Goal: Task Accomplishment & Management: Complete application form

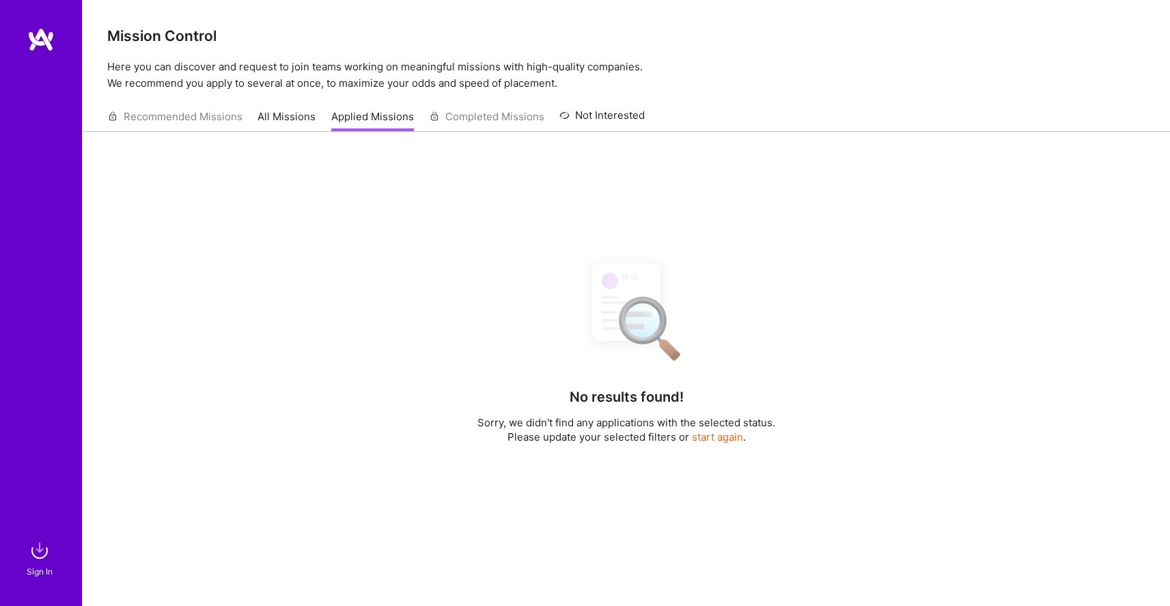
click at [47, 48] on img at bounding box center [40, 39] width 27 height 25
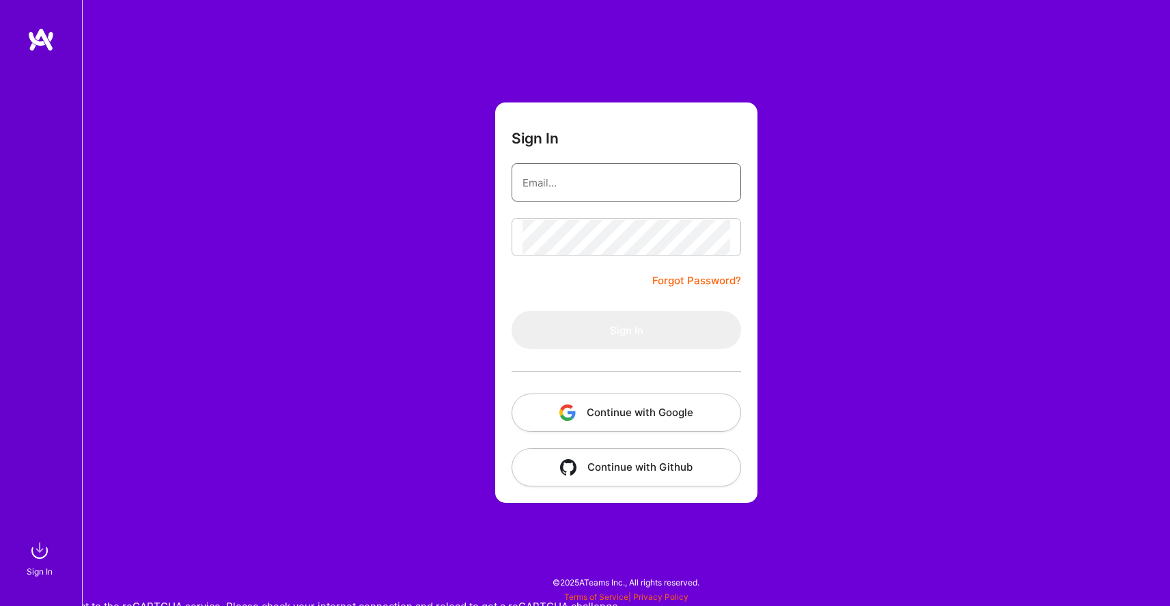
click at [546, 195] on input "email" at bounding box center [626, 182] width 208 height 35
type input "[EMAIL_ADDRESS][PERSON_NAME][DOMAIN_NAME]"
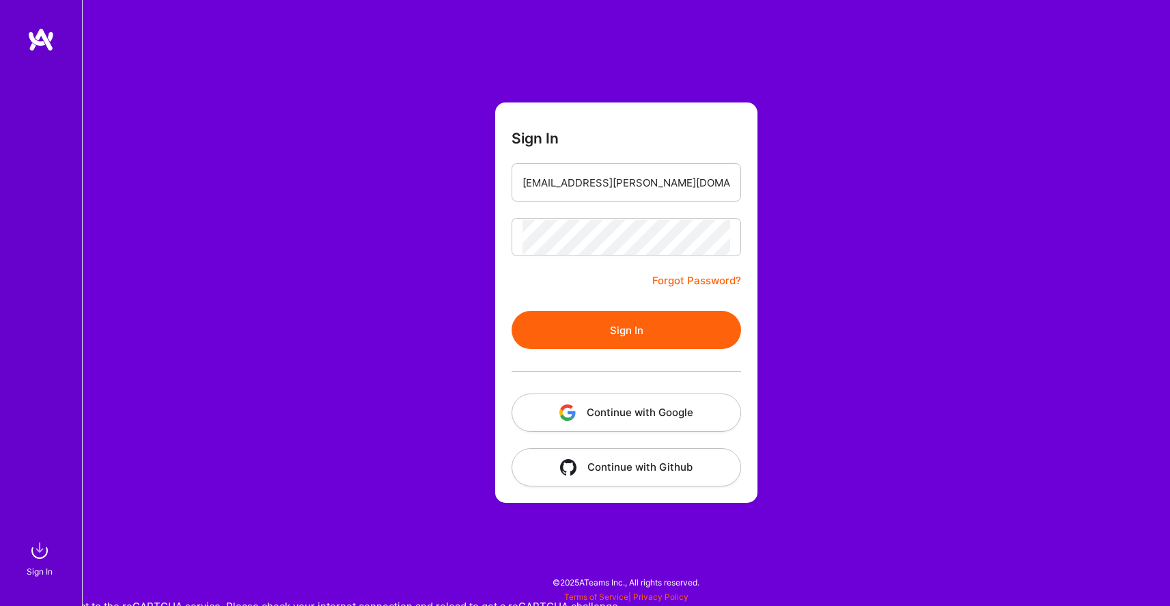
click at [599, 324] on button "Sign In" at bounding box center [626, 330] width 229 height 38
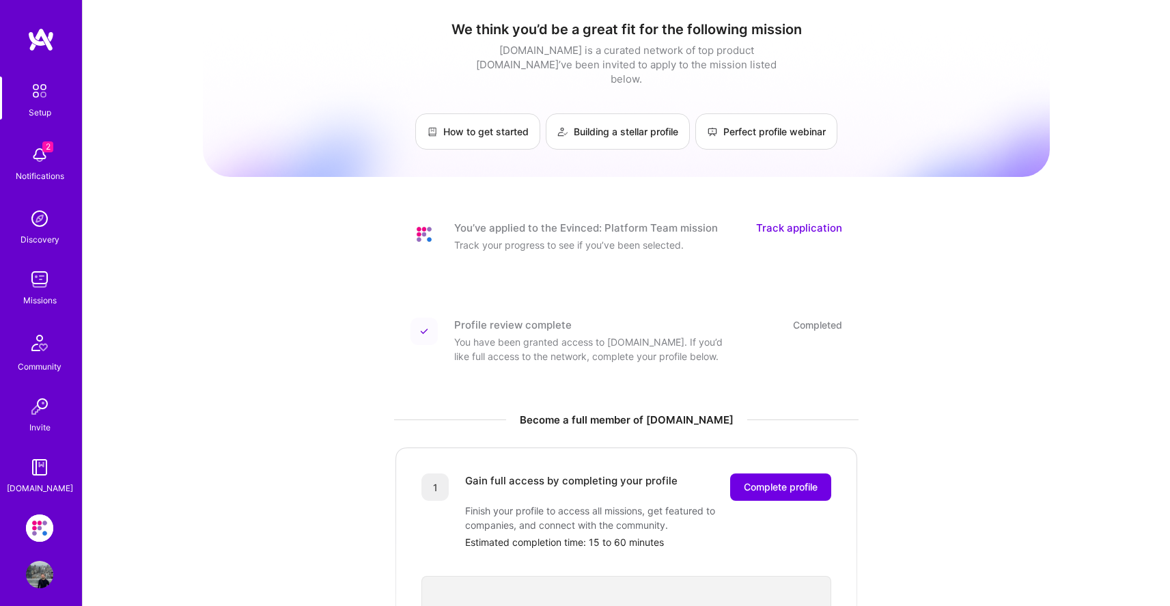
click at [40, 532] on img at bounding box center [39, 527] width 27 height 27
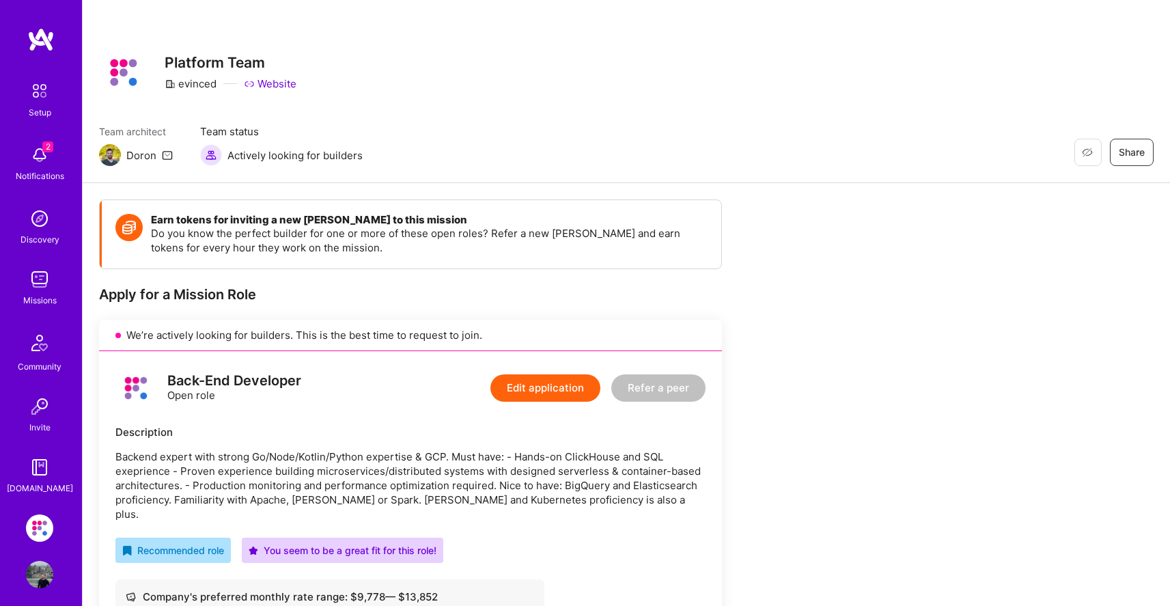
click at [223, 130] on span "Team status" at bounding box center [281, 131] width 163 height 14
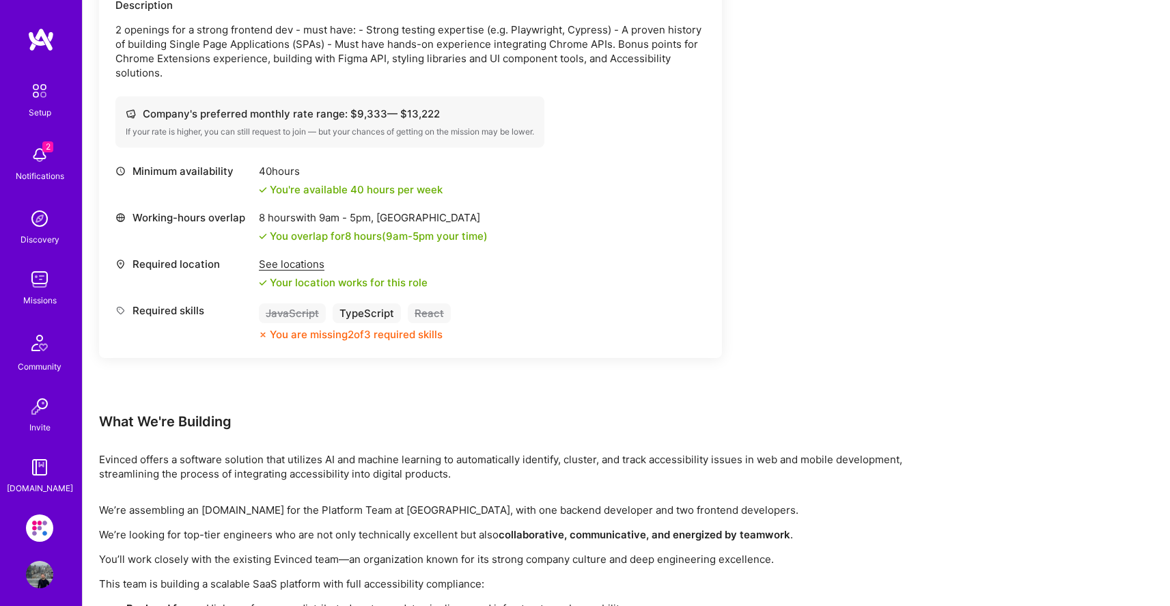
scroll to position [1249, 0]
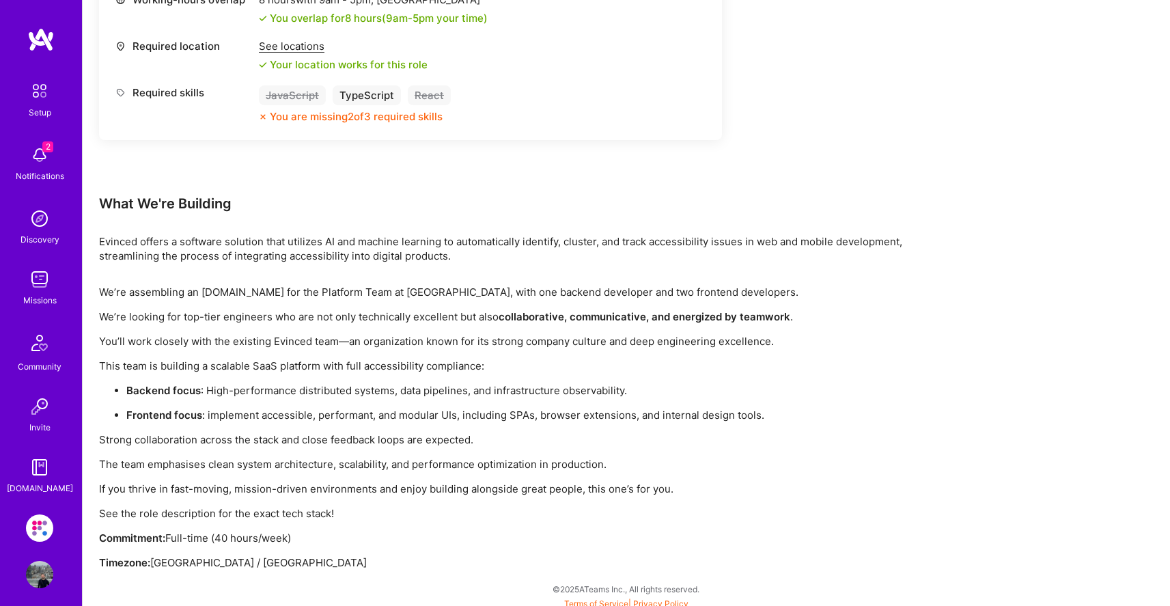
click at [37, 573] on img at bounding box center [39, 574] width 27 height 27
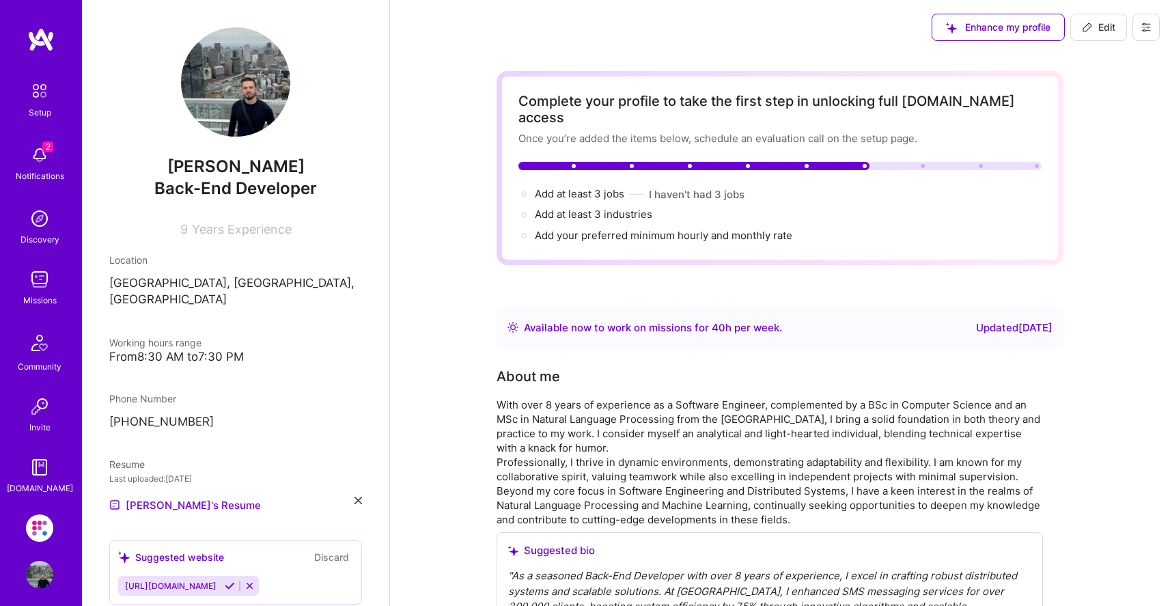
click at [37, 87] on img at bounding box center [39, 90] width 29 height 29
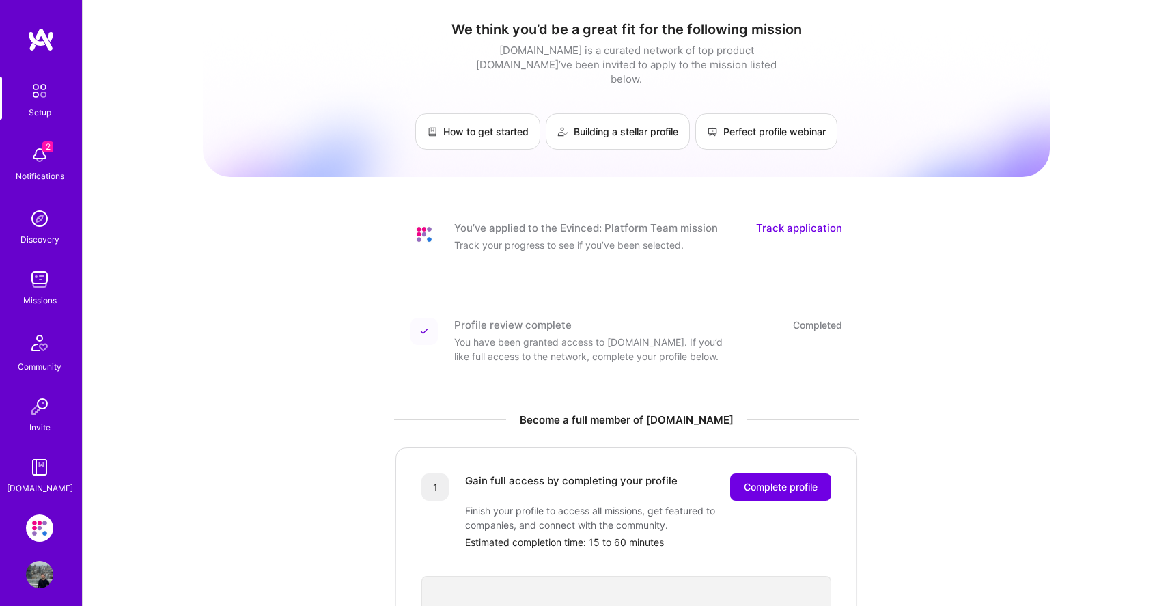
click at [793, 221] on link "Track application" at bounding box center [799, 228] width 86 height 14
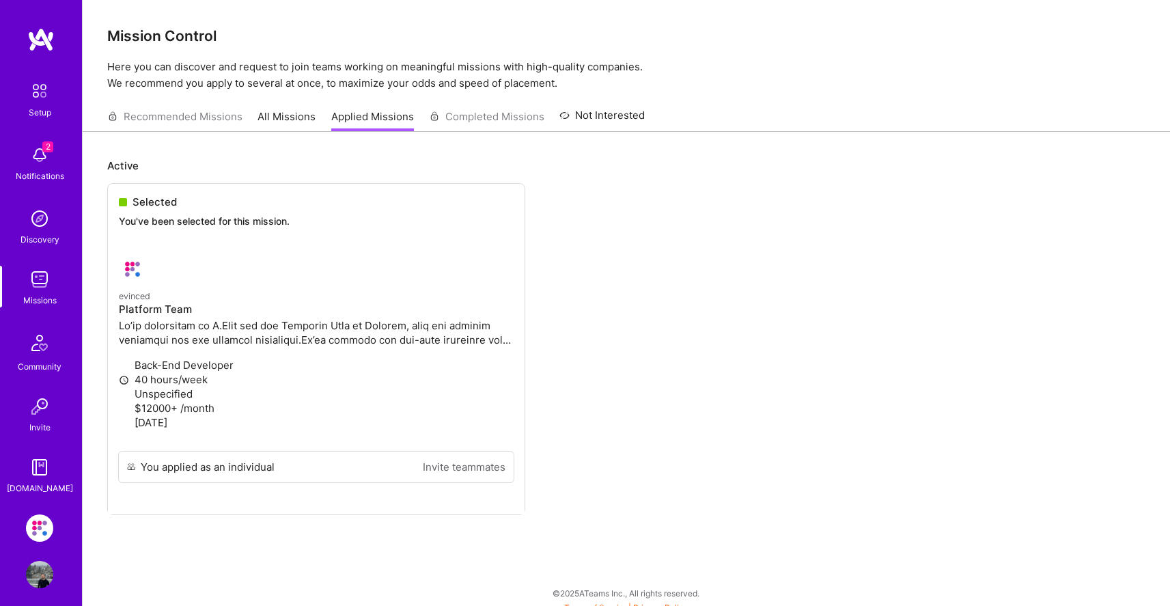
scroll to position [18, 0]
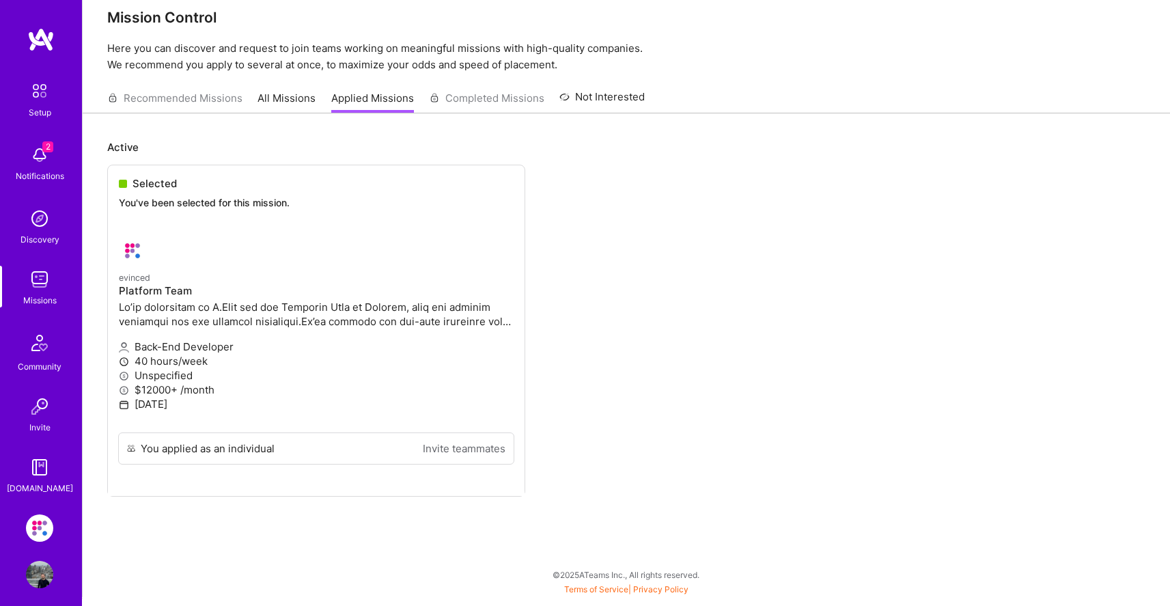
click at [158, 187] on ul "Selected You've been selected for this mission. evinced Platform Team Back-End …" at bounding box center [626, 351] width 1038 height 373
click at [41, 88] on img at bounding box center [39, 90] width 29 height 29
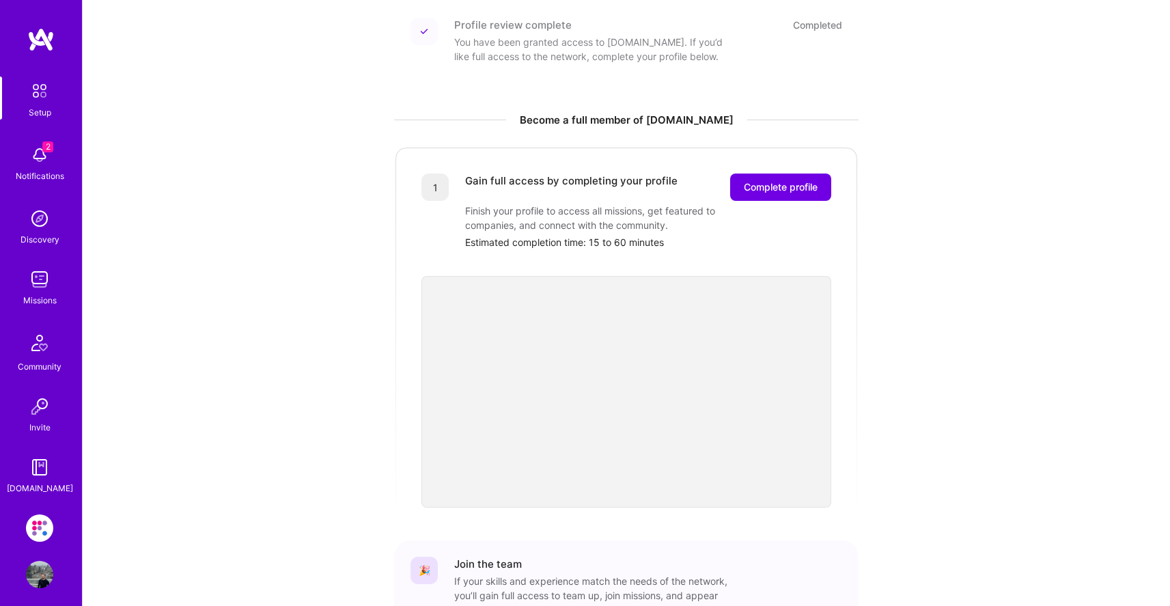
scroll to position [351, 0]
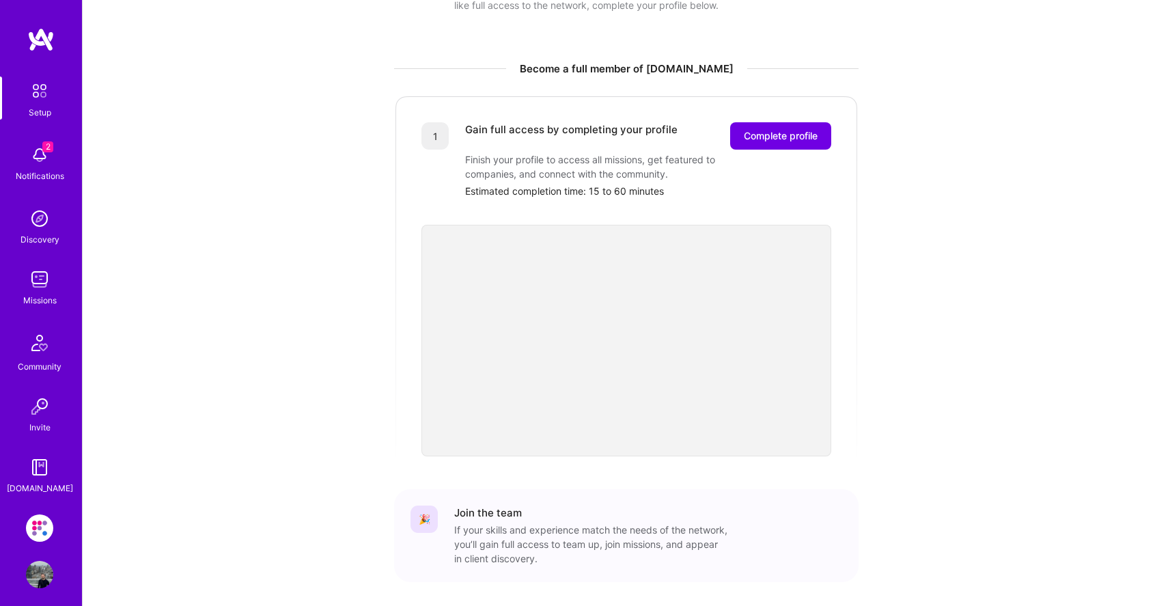
click at [38, 162] on img at bounding box center [39, 154] width 27 height 27
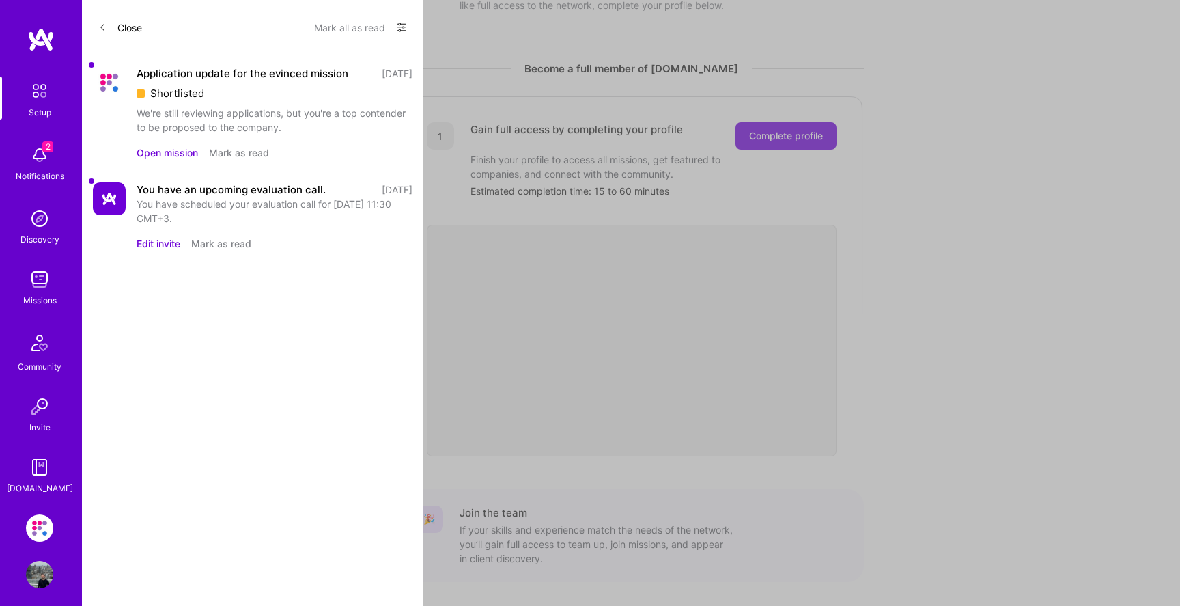
click at [18, 152] on div "Setup 2 Notifications Discovery Missions Community Invite [DOMAIN_NAME]" at bounding box center [41, 285] width 82 height 419
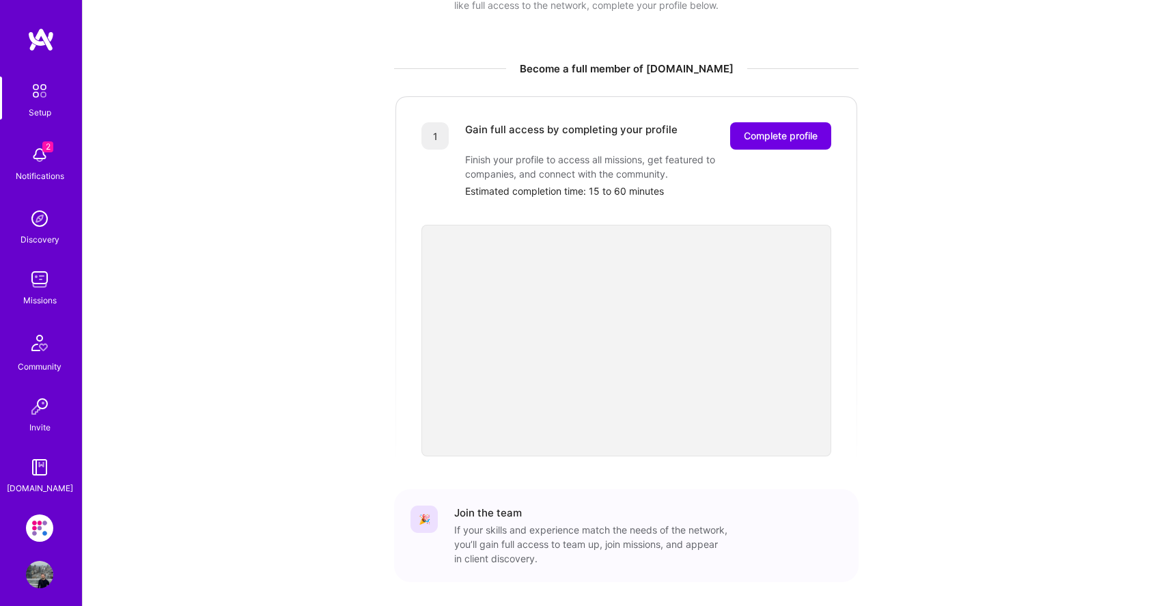
click at [43, 280] on img at bounding box center [39, 279] width 27 height 27
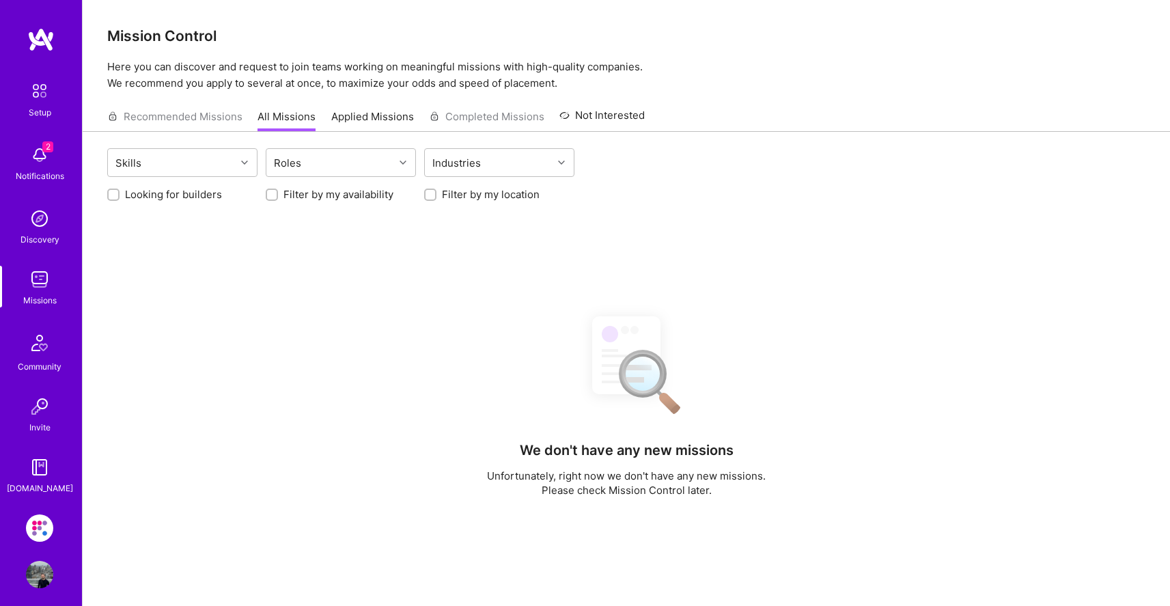
click at [38, 221] on img at bounding box center [39, 218] width 27 height 27
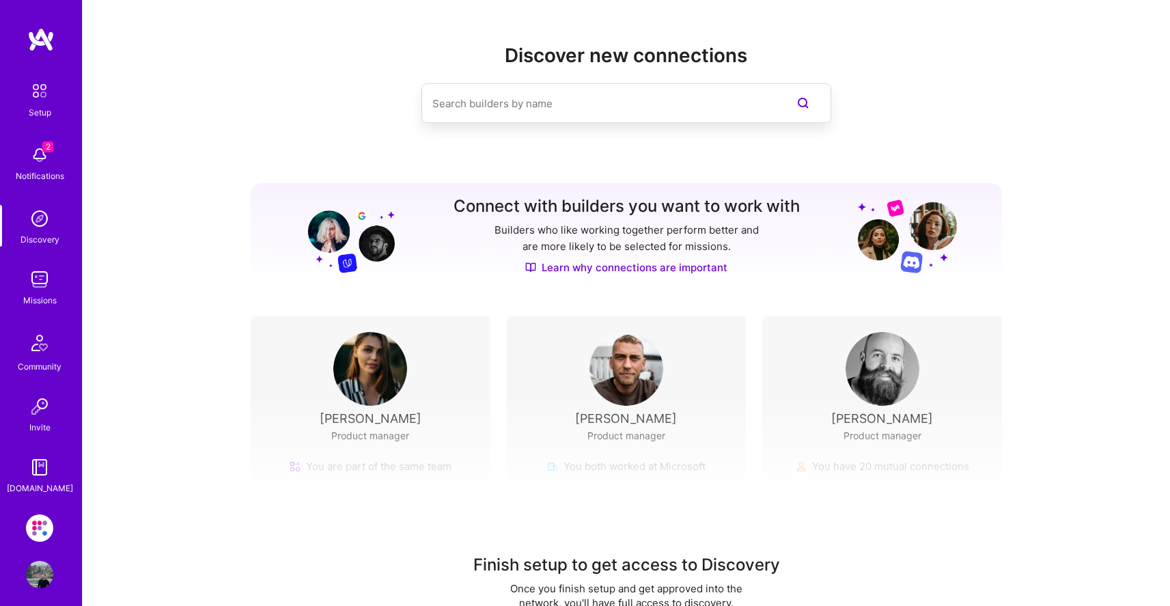
click at [33, 524] on img at bounding box center [39, 527] width 27 height 27
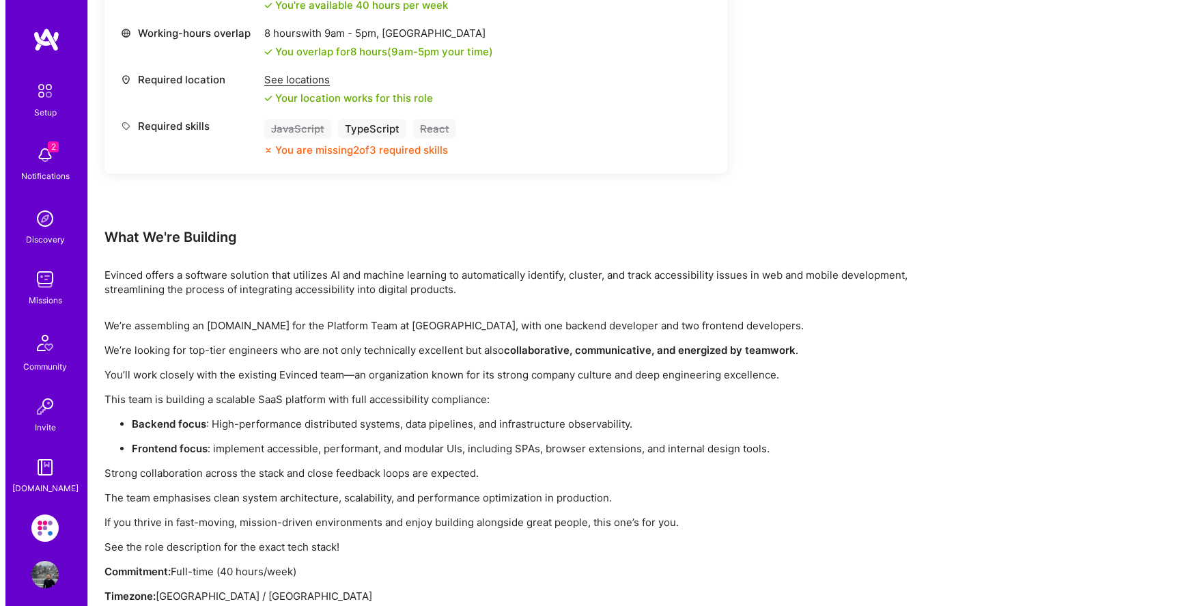
scroll to position [1249, 0]
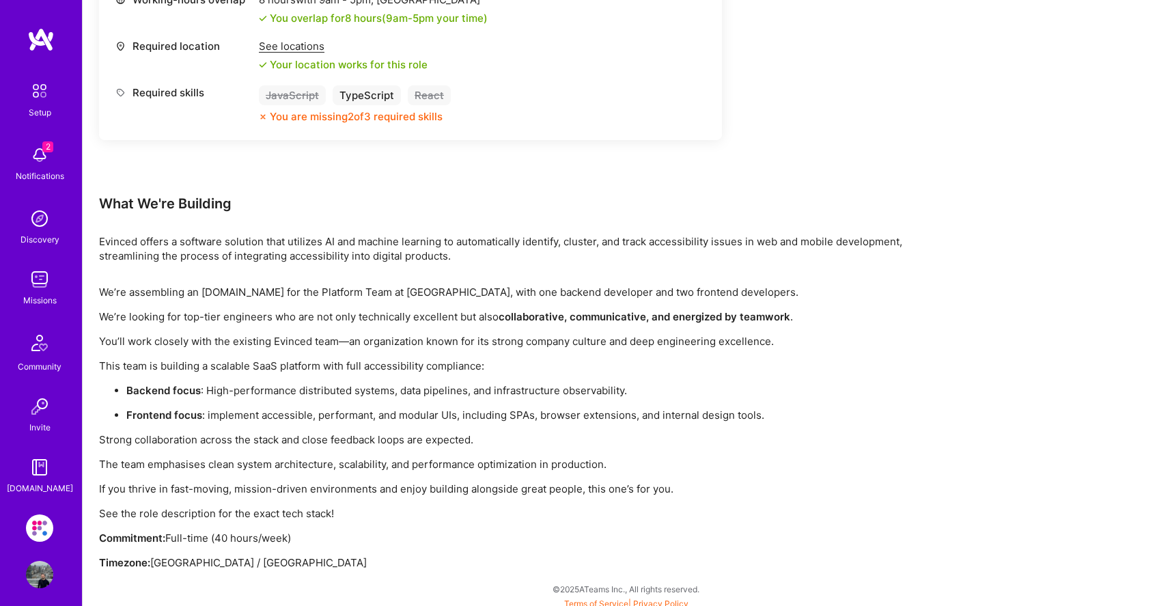
click at [42, 172] on div "Notifications" at bounding box center [40, 176] width 48 height 14
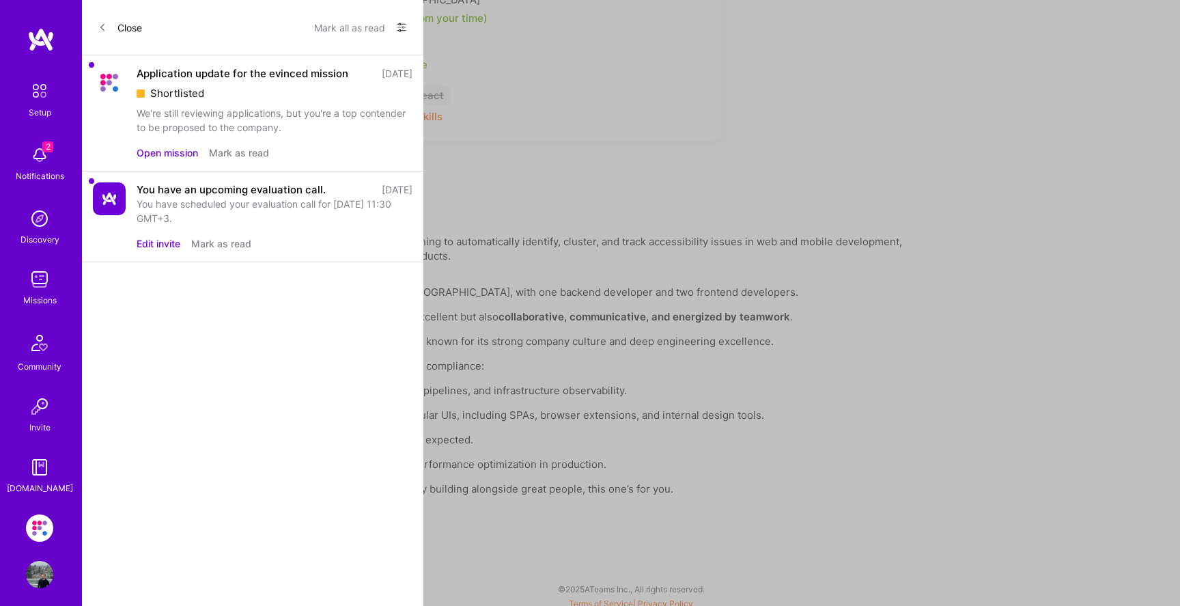
click at [44, 100] on img at bounding box center [39, 90] width 29 height 29
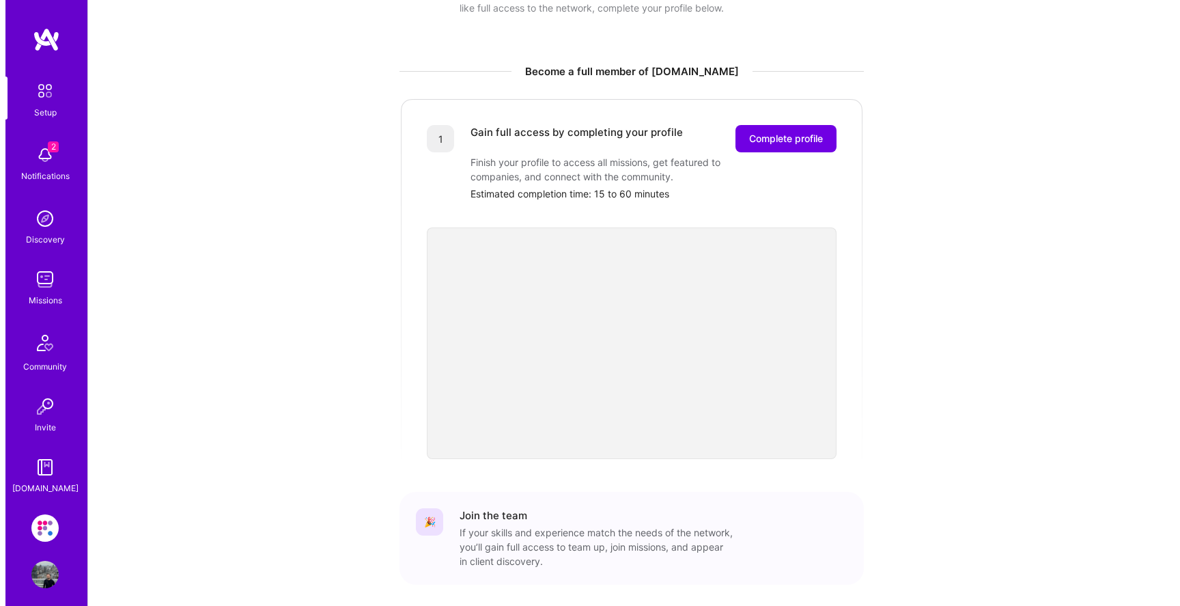
scroll to position [395, 0]
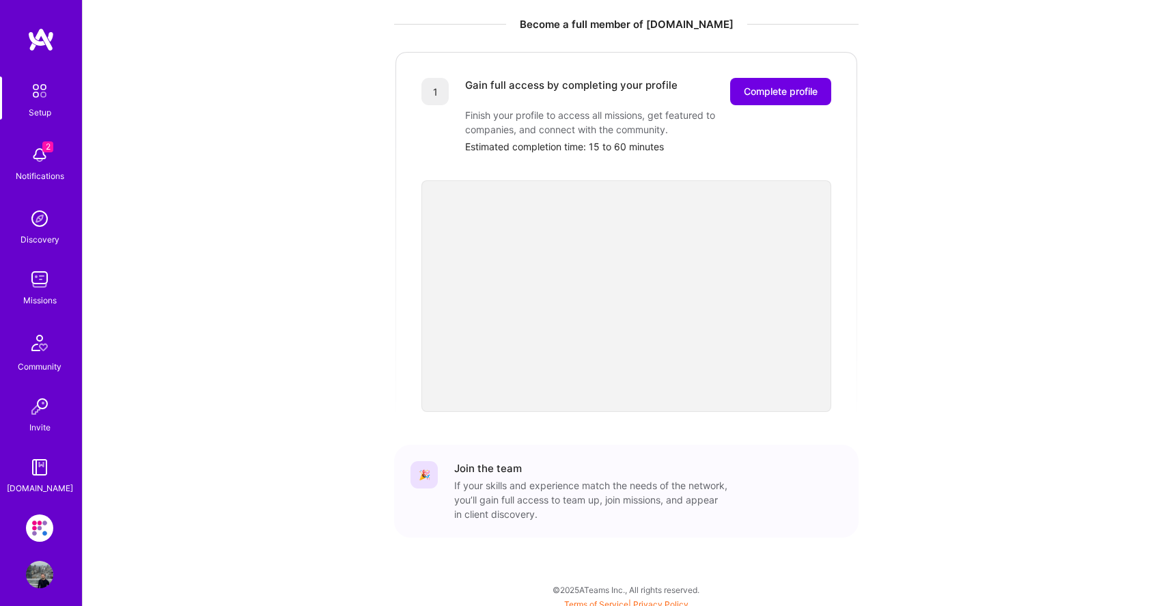
click at [42, 173] on div "Notifications" at bounding box center [40, 176] width 48 height 14
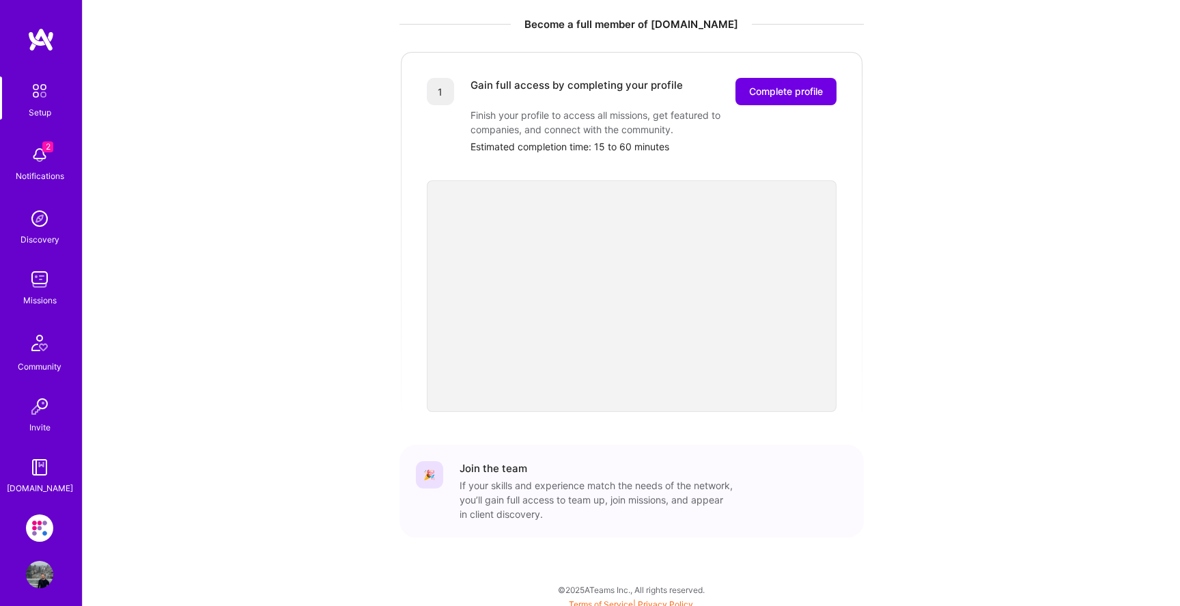
click at [27, 529] on img at bounding box center [39, 527] width 27 height 27
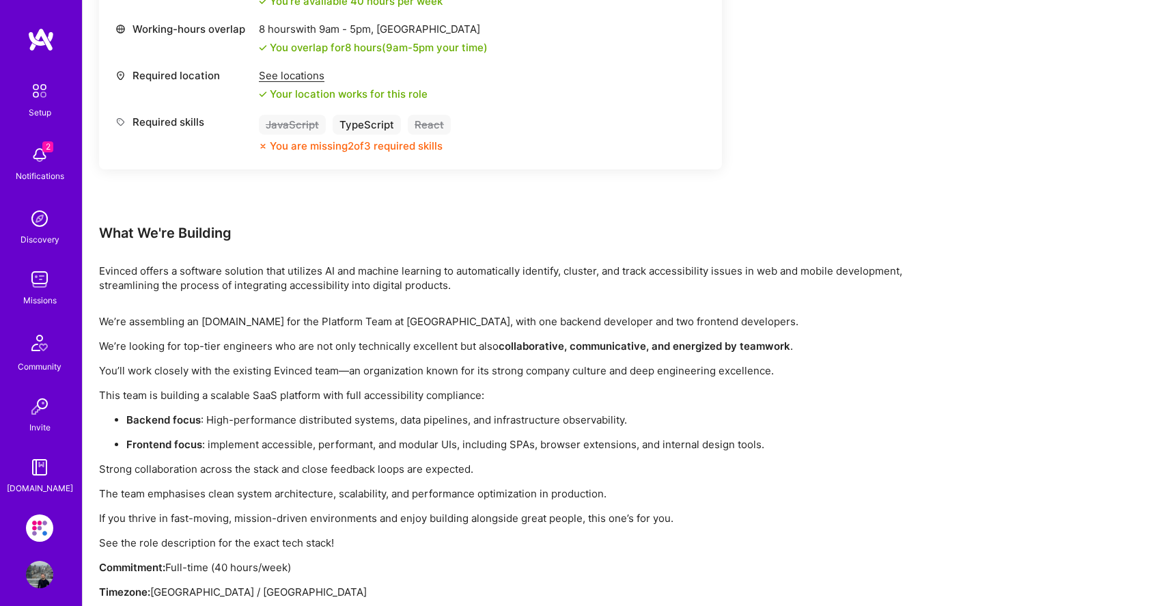
scroll to position [1249, 0]
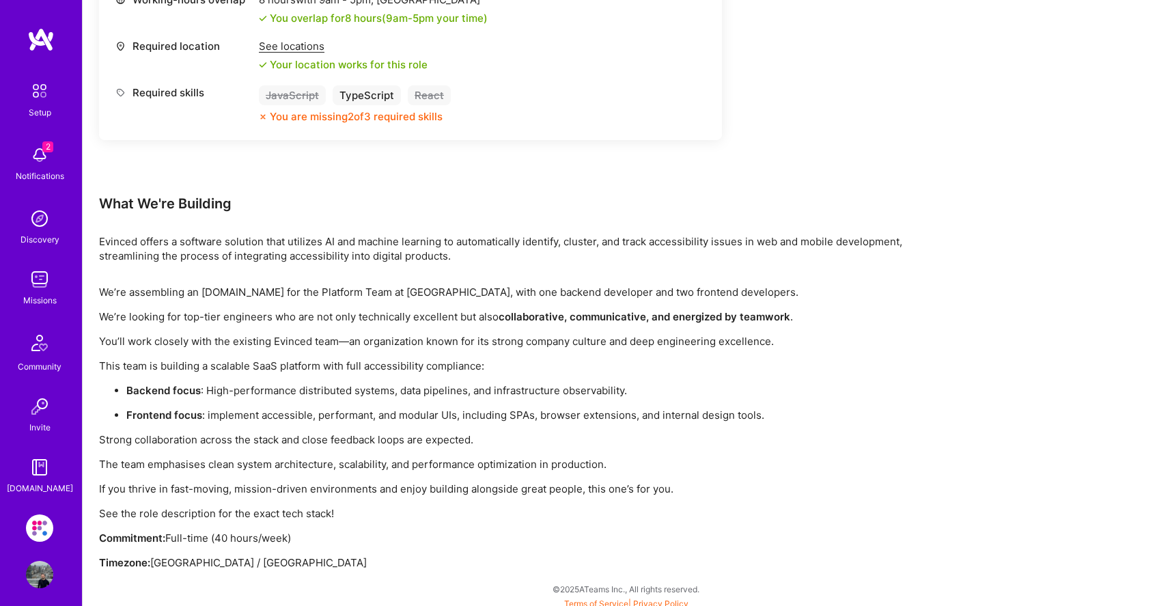
click at [32, 578] on img at bounding box center [39, 574] width 27 height 27
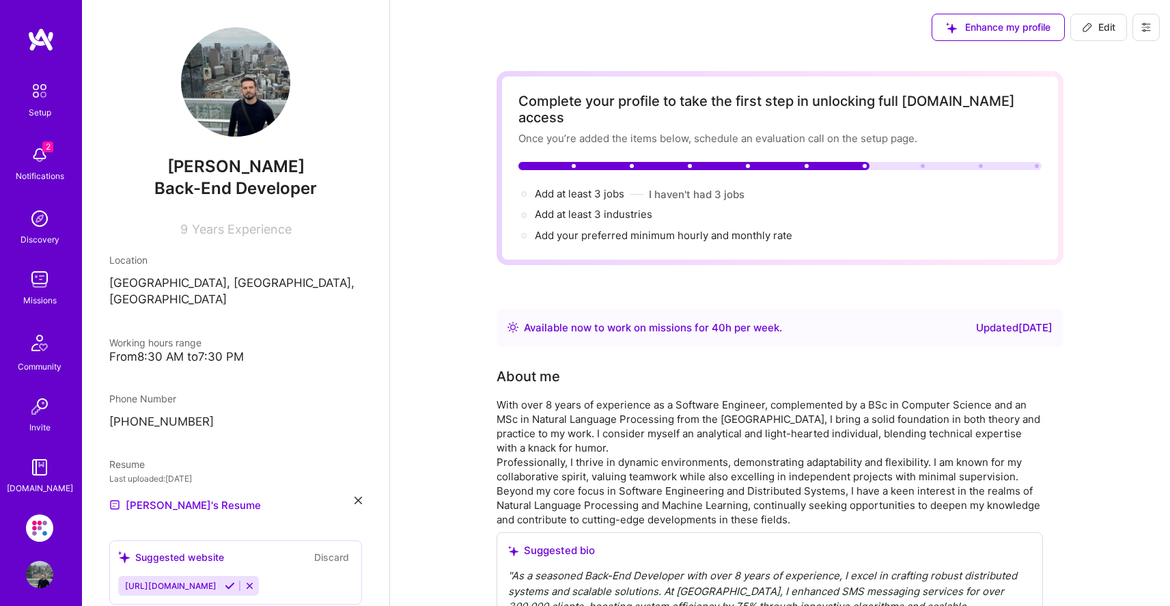
click at [38, 530] on img at bounding box center [39, 527] width 27 height 27
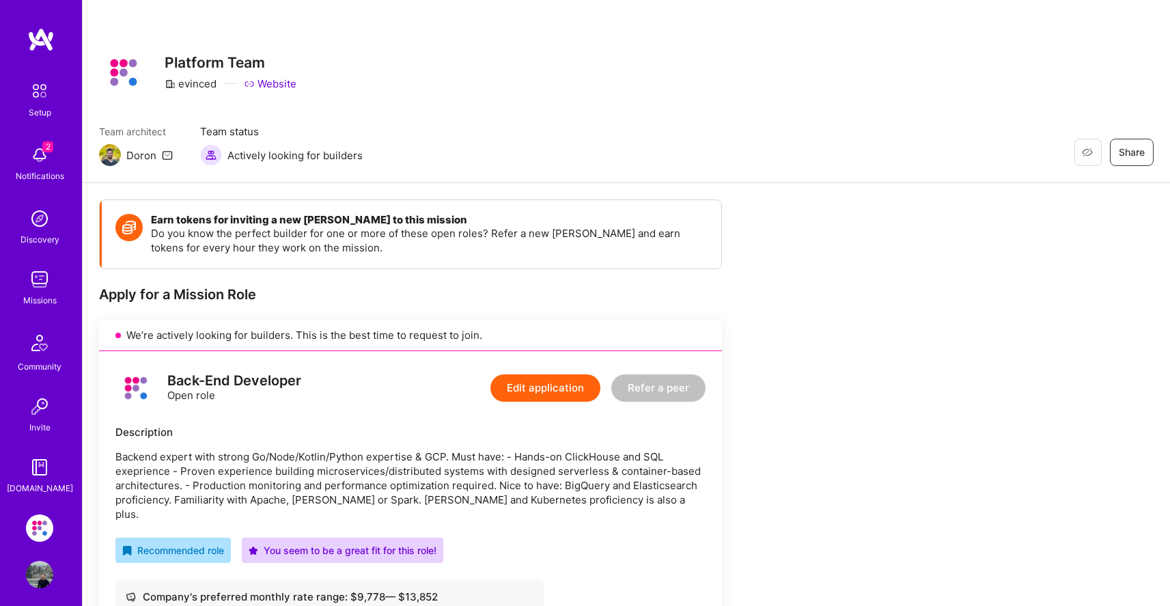
click at [241, 371] on div "Back-End Developer Open role" at bounding box center [208, 387] width 186 height 41
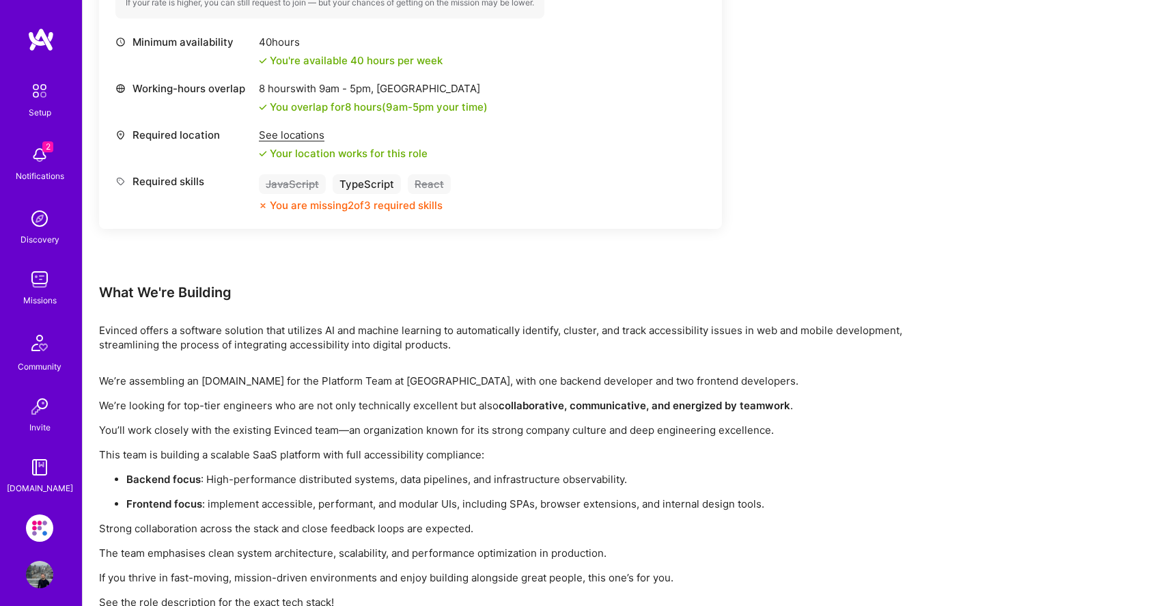
scroll to position [1249, 0]
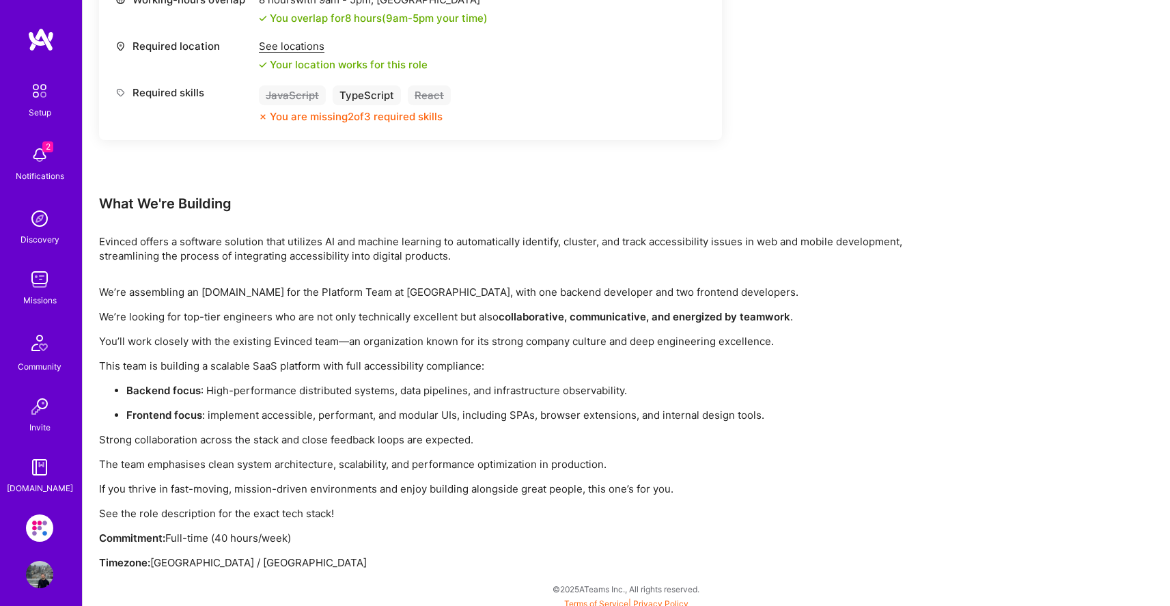
click at [43, 579] on img at bounding box center [39, 574] width 27 height 27
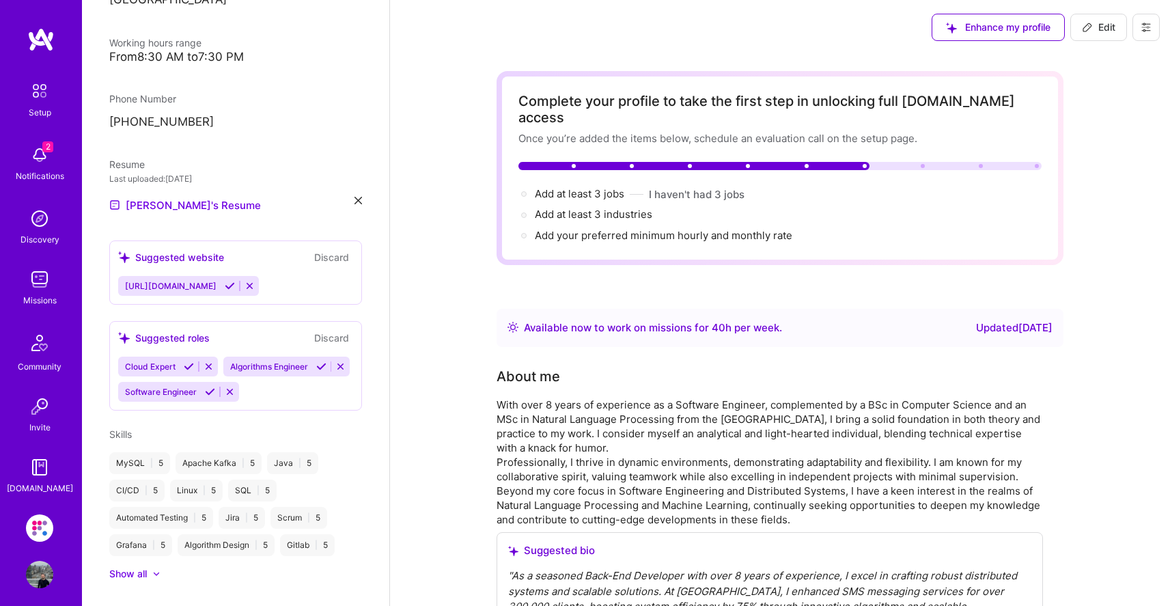
scroll to position [351, 0]
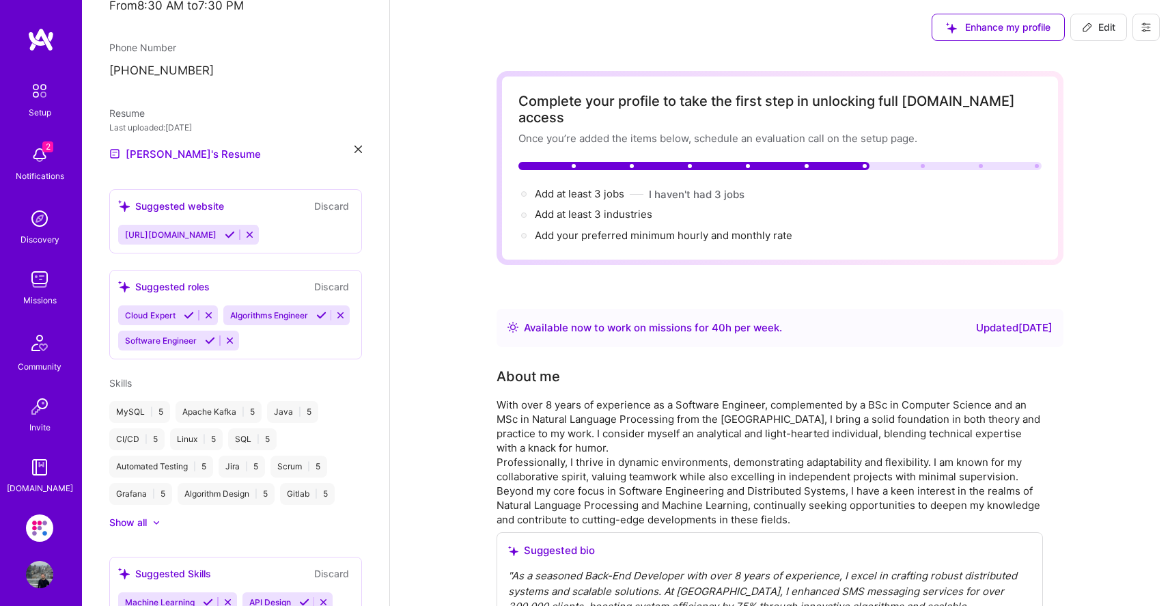
click at [36, 93] on img at bounding box center [39, 90] width 29 height 29
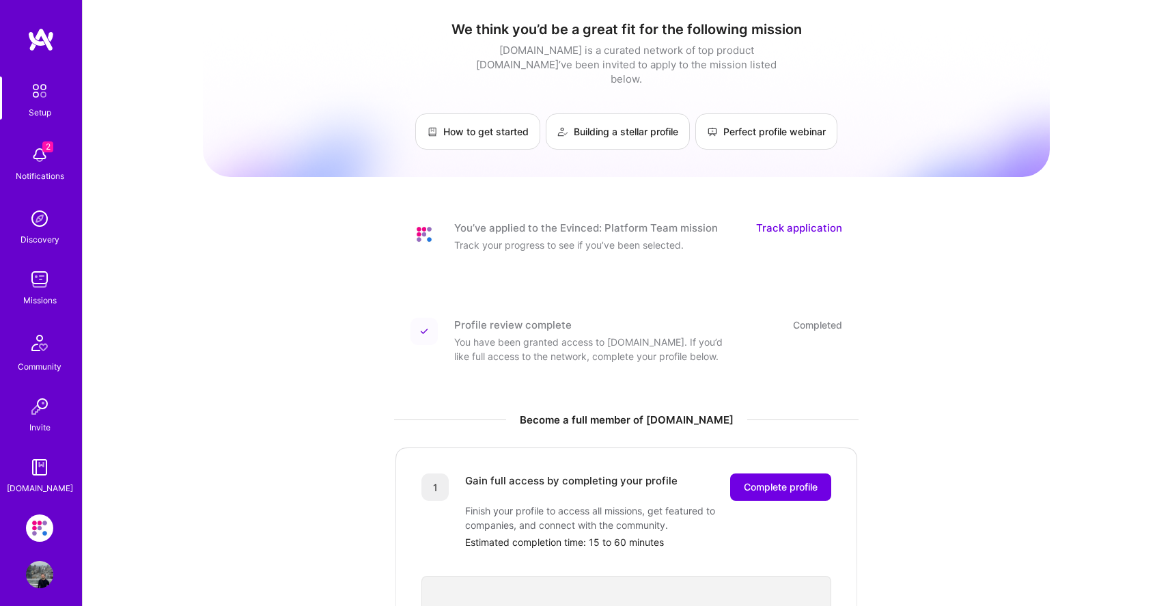
click at [36, 154] on img at bounding box center [39, 154] width 27 height 27
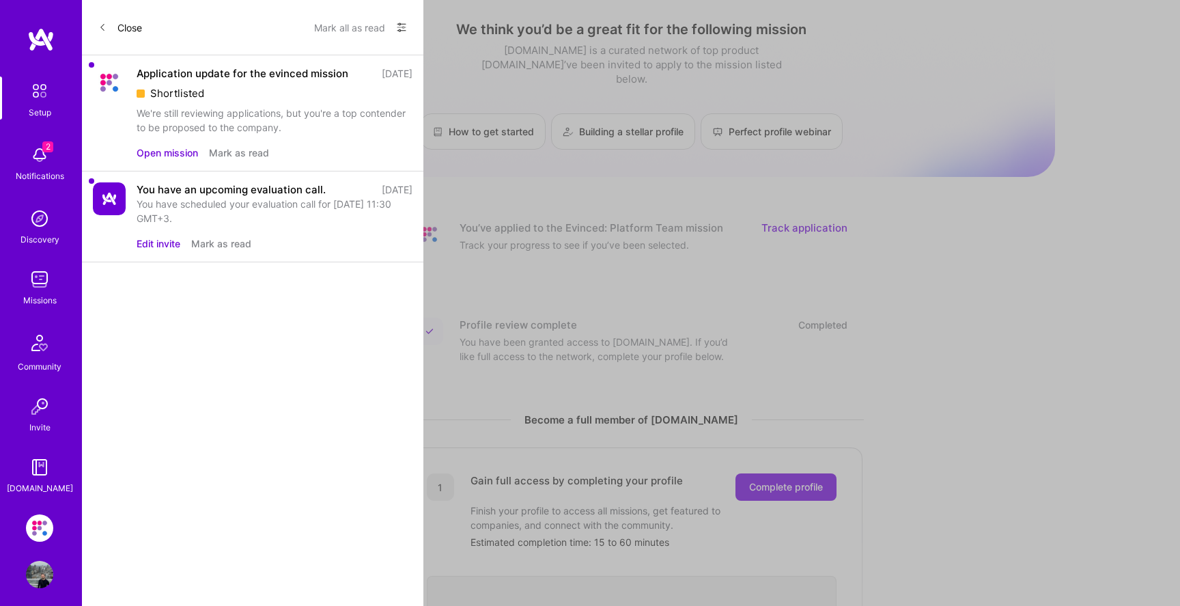
click at [168, 152] on button "Open mission" at bounding box center [167, 152] width 61 height 14
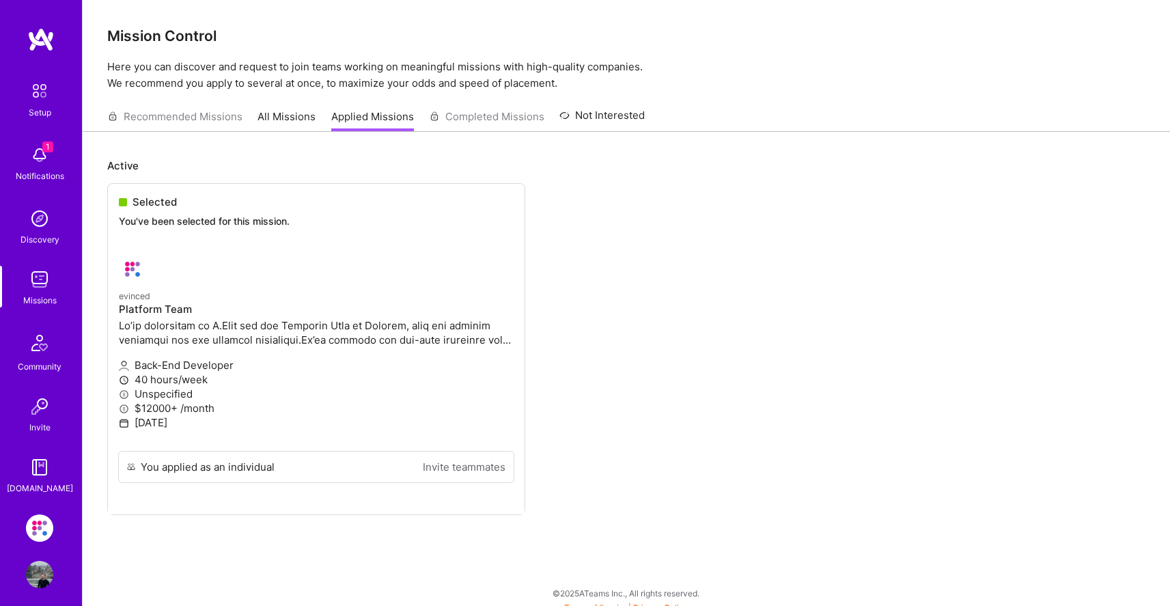
click at [267, 122] on link "All Missions" at bounding box center [286, 120] width 58 height 23
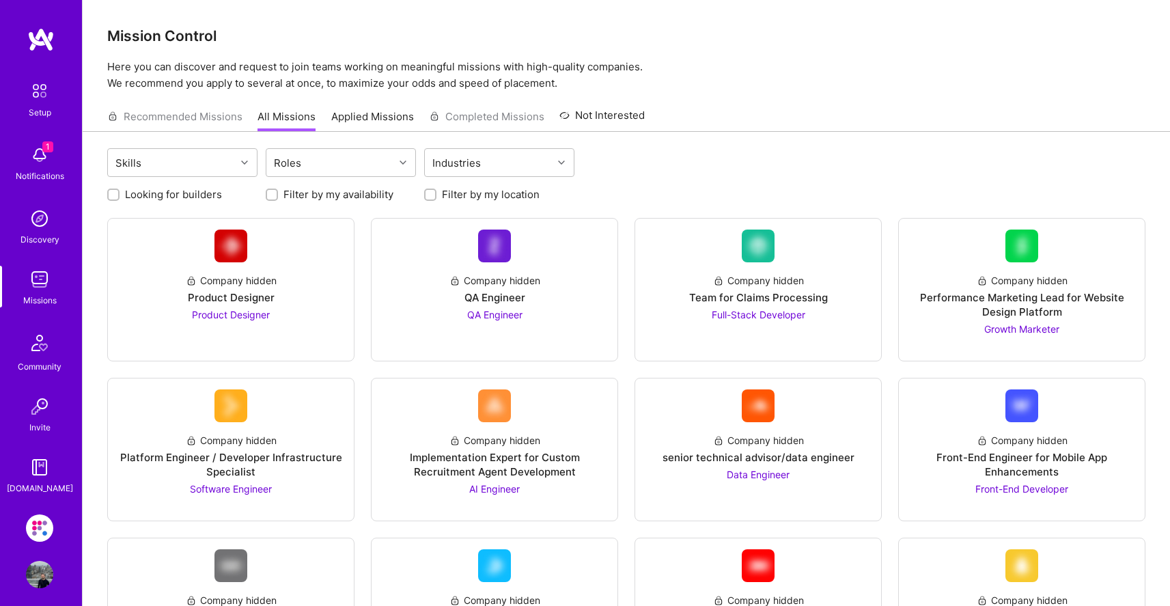
click at [335, 108] on div "Recommended Missions All Missions Applied Missions Completed Missions Not Inter…" at bounding box center [375, 116] width 537 height 29
click at [342, 121] on link "Applied Missions" at bounding box center [372, 120] width 83 height 23
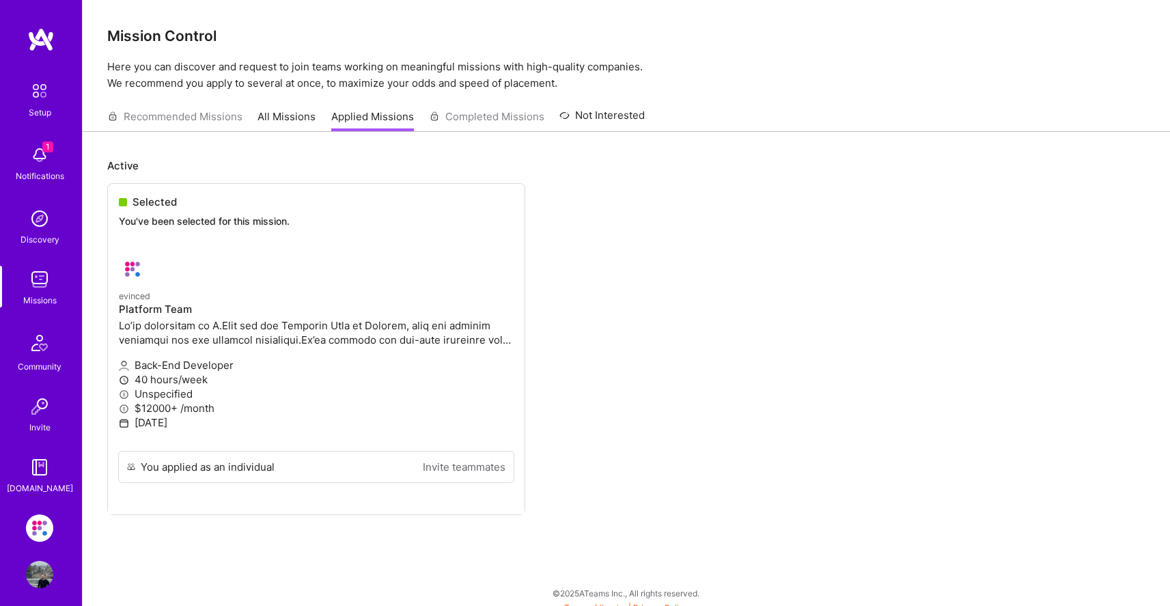
click at [23, 170] on div "Notifications" at bounding box center [40, 176] width 48 height 14
click at [46, 105] on link "Setup" at bounding box center [39, 97] width 85 height 43
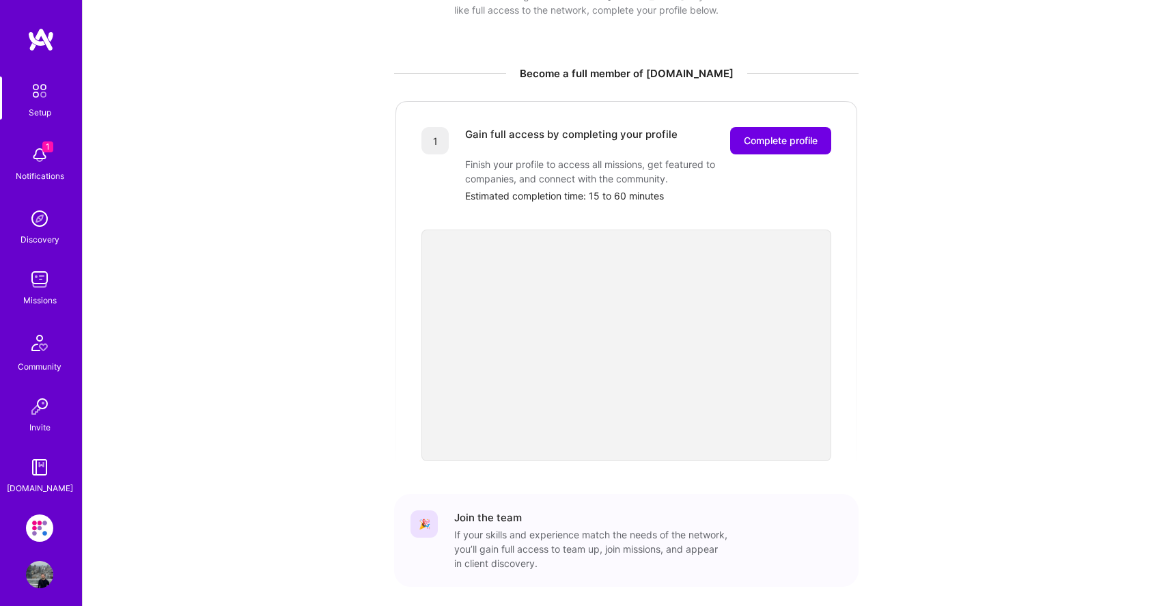
scroll to position [395, 0]
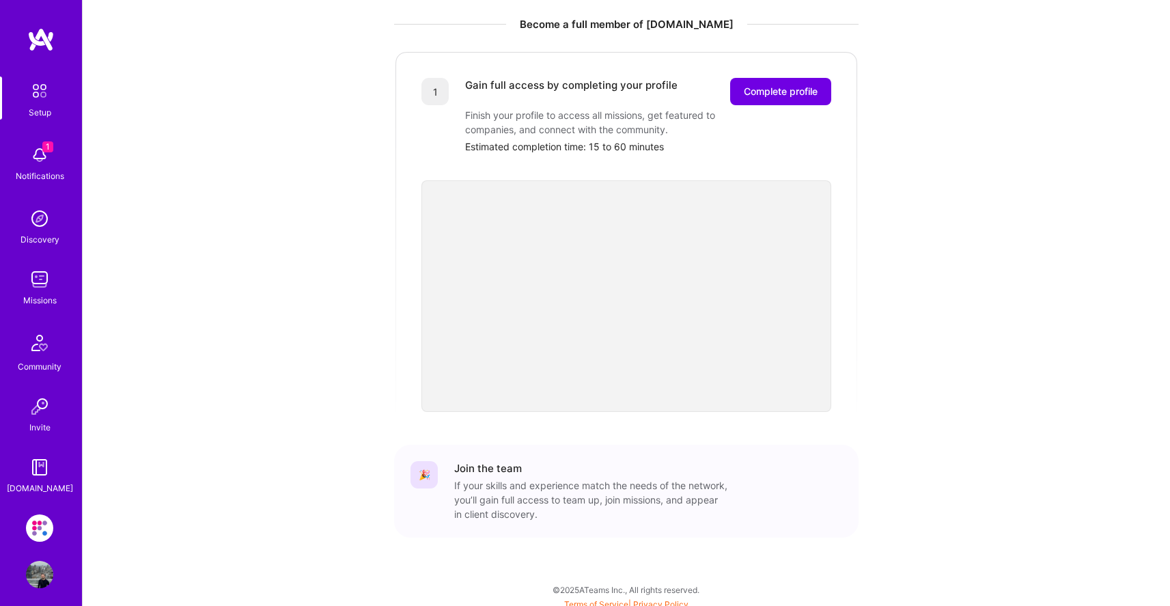
click at [33, 481] on div "[DOMAIN_NAME]" at bounding box center [40, 488] width 66 height 14
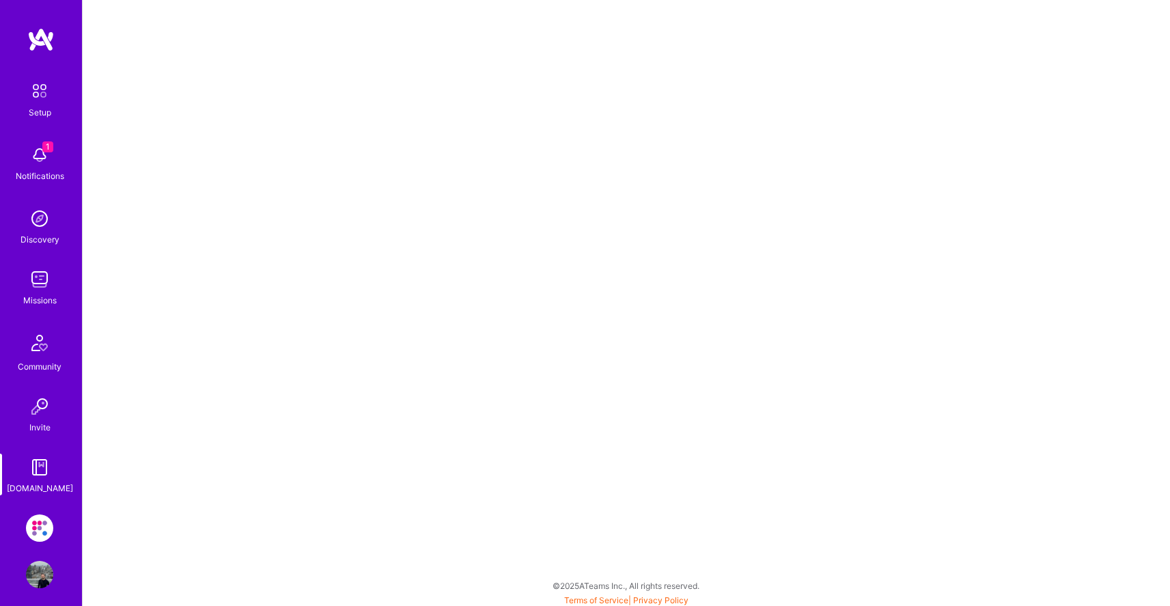
click at [33, 524] on img at bounding box center [39, 527] width 27 height 27
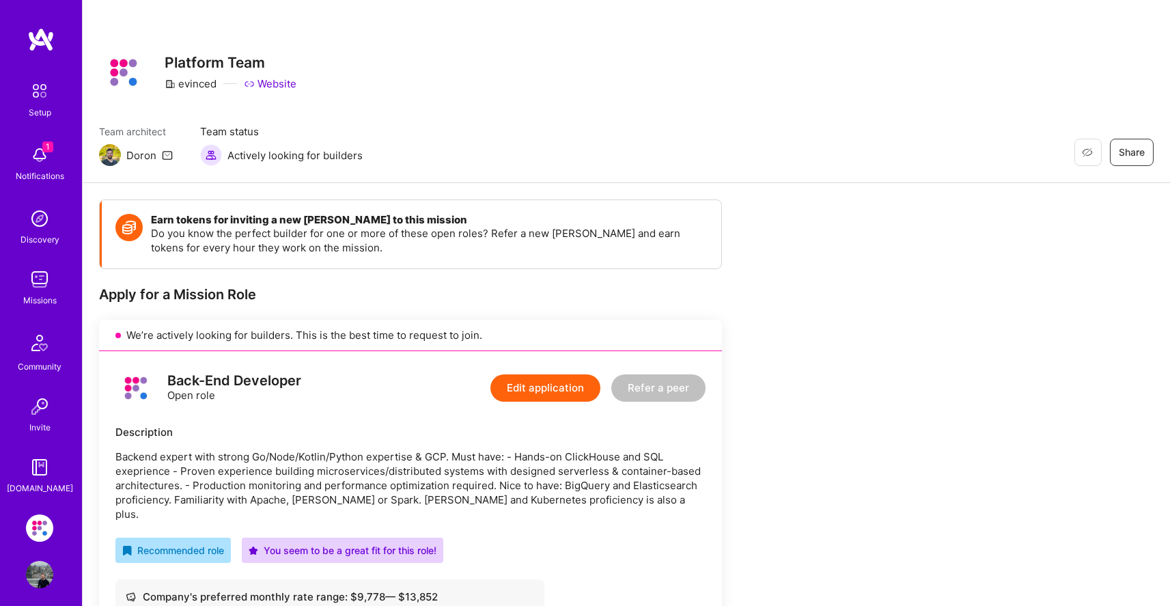
scroll to position [10, 0]
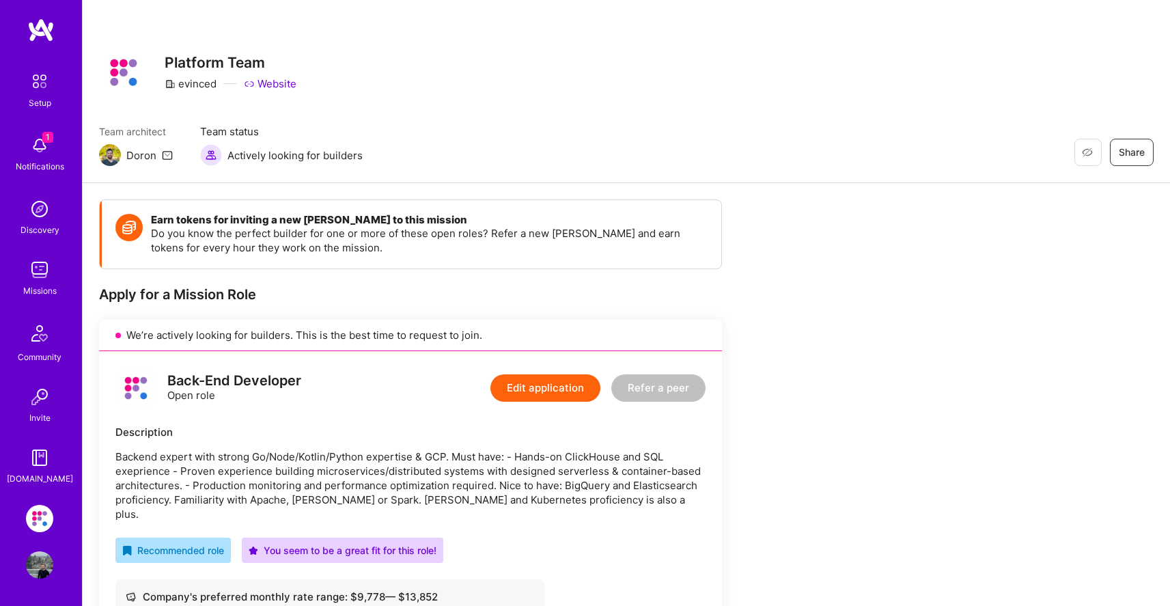
click at [28, 552] on img at bounding box center [39, 564] width 27 height 27
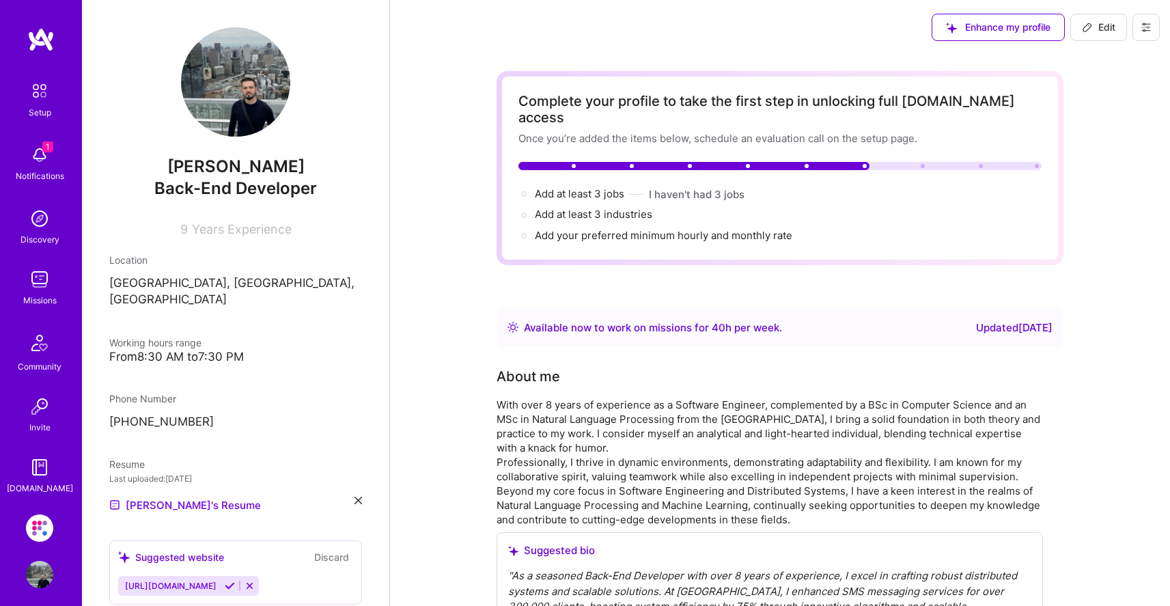
click at [34, 150] on img at bounding box center [39, 154] width 27 height 27
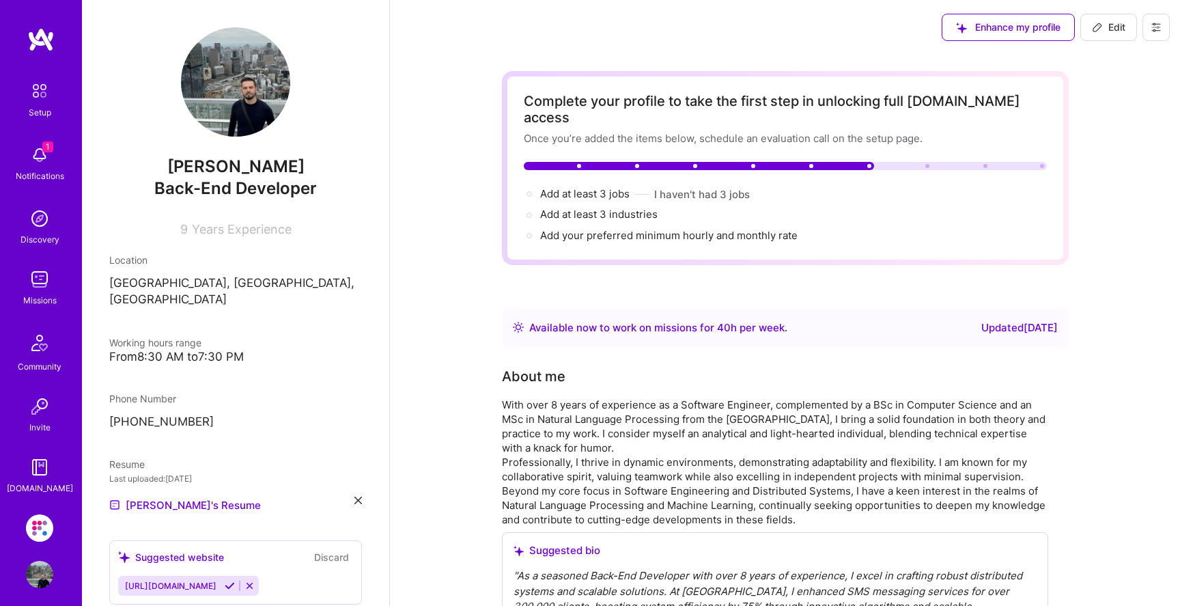
click at [38, 90] on img at bounding box center [39, 90] width 29 height 29
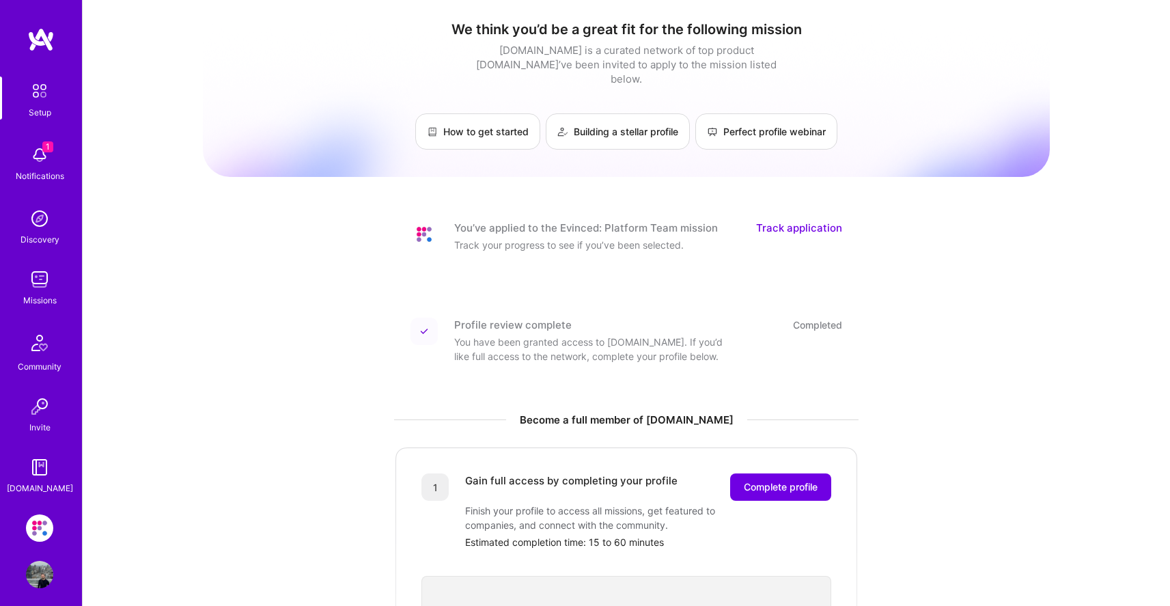
click at [794, 221] on link "Track application" at bounding box center [799, 228] width 86 height 14
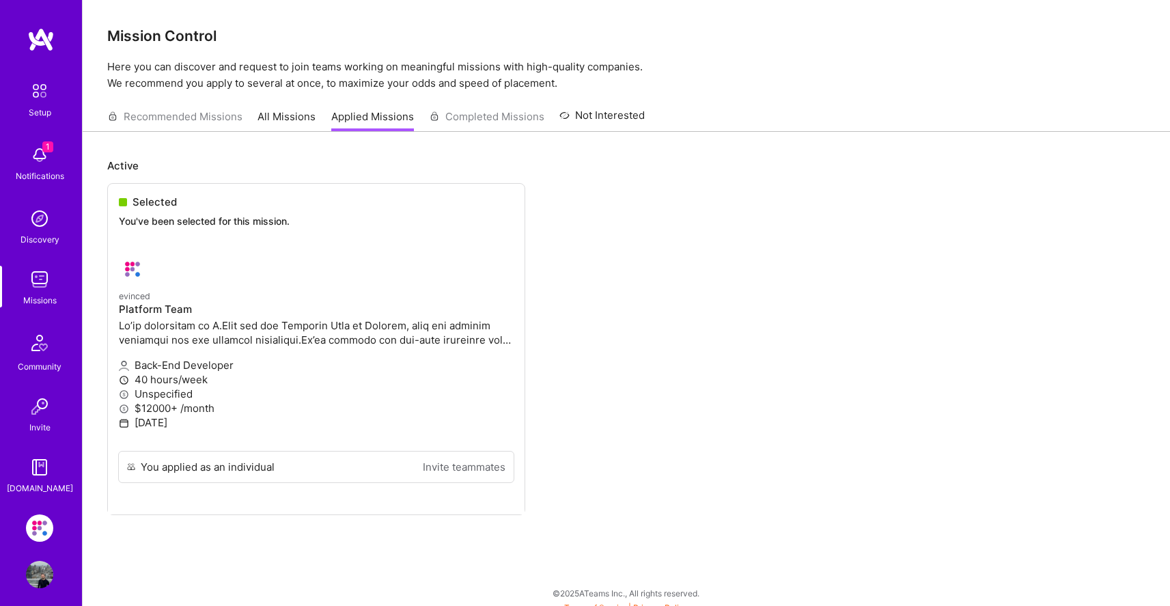
click at [214, 470] on ul "Selected You've been selected for this mission. evinced Platform Team Back-End …" at bounding box center [626, 369] width 1038 height 373
click at [156, 412] on ul "Selected You've been selected for this mission. evinced Platform Team Back-End …" at bounding box center [626, 369] width 1038 height 373
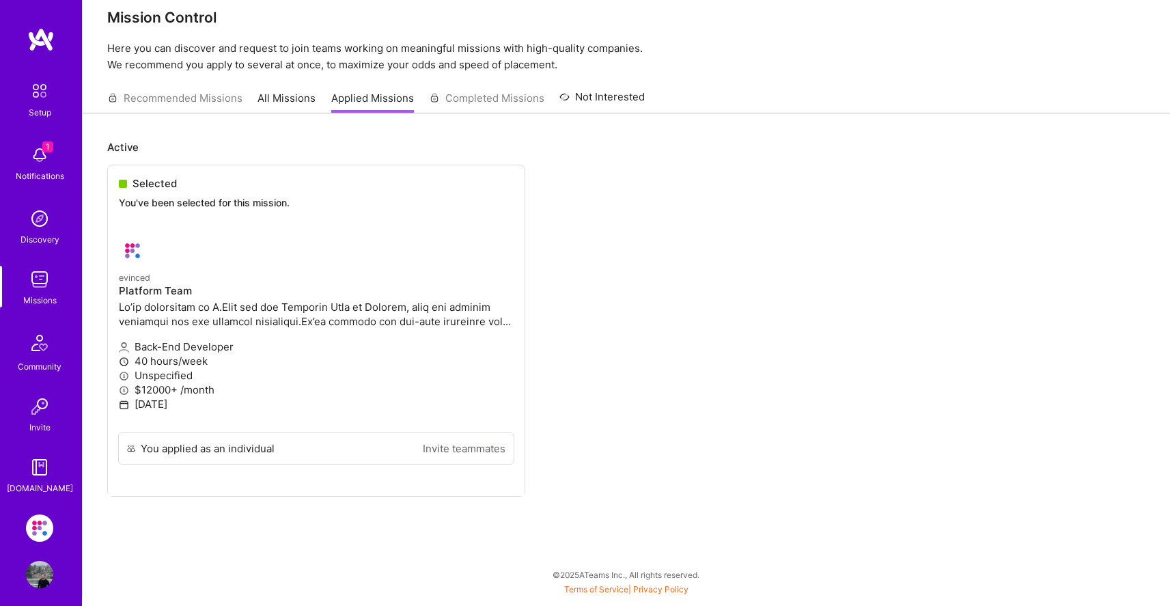
click at [35, 471] on img at bounding box center [39, 466] width 27 height 27
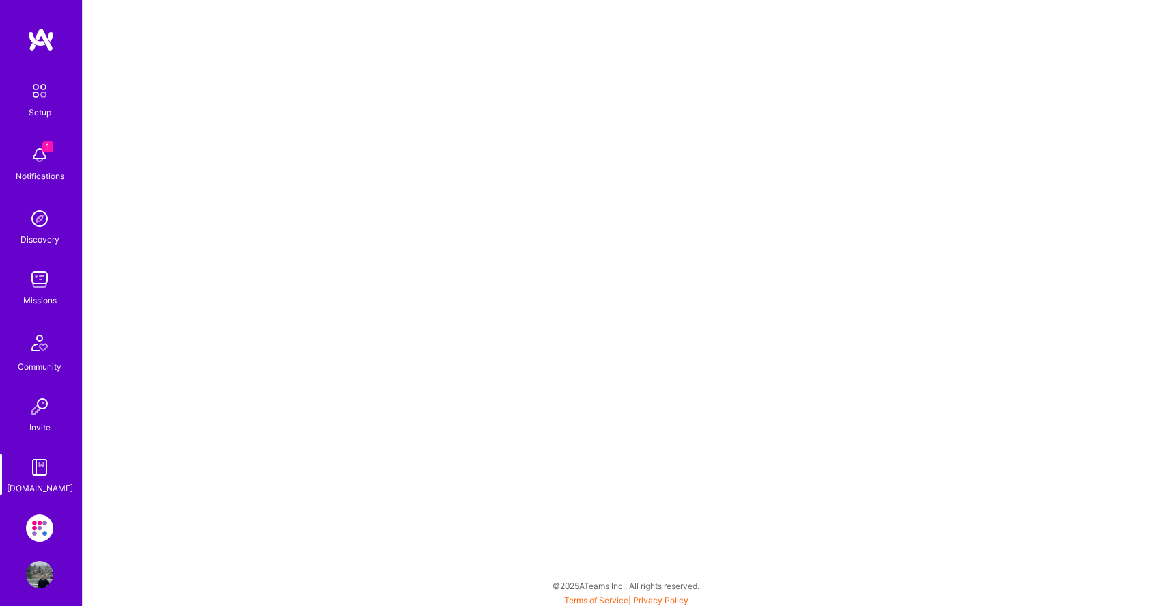
click at [30, 518] on img at bounding box center [39, 527] width 27 height 27
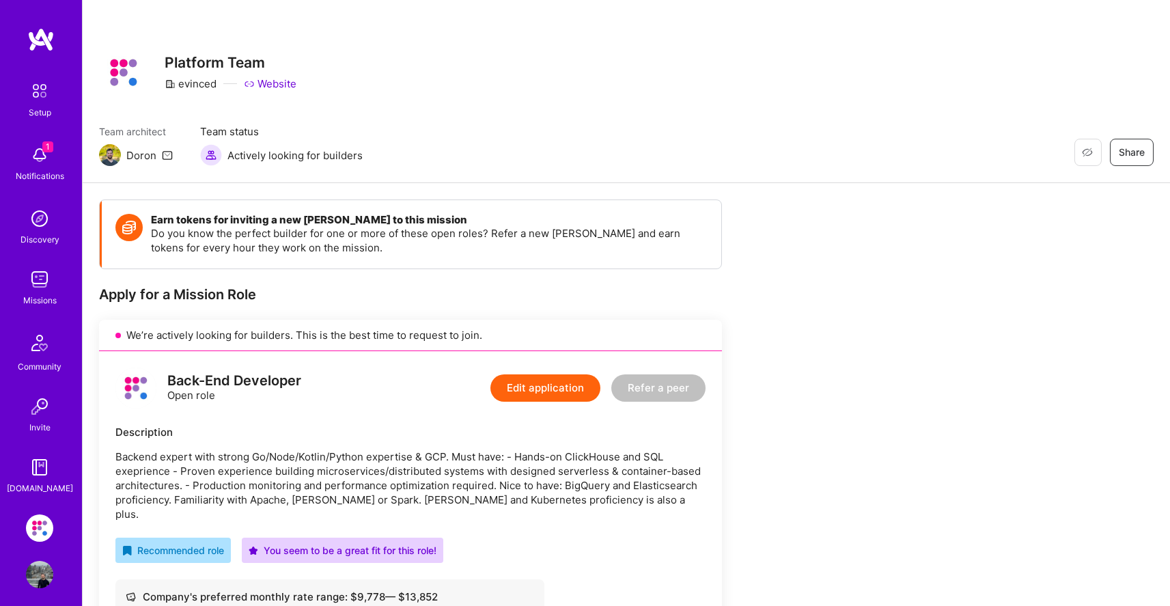
click at [177, 365] on div "Back-End Developer Open role Edit application Refer a peer Description Backend …" at bounding box center [410, 616] width 623 height 531
click at [188, 374] on div "Back-End Developer" at bounding box center [234, 381] width 134 height 14
click at [164, 395] on div "Back-End Developer Open role" at bounding box center [208, 387] width 186 height 41
click at [552, 395] on button "Edit application" at bounding box center [545, 387] width 110 height 27
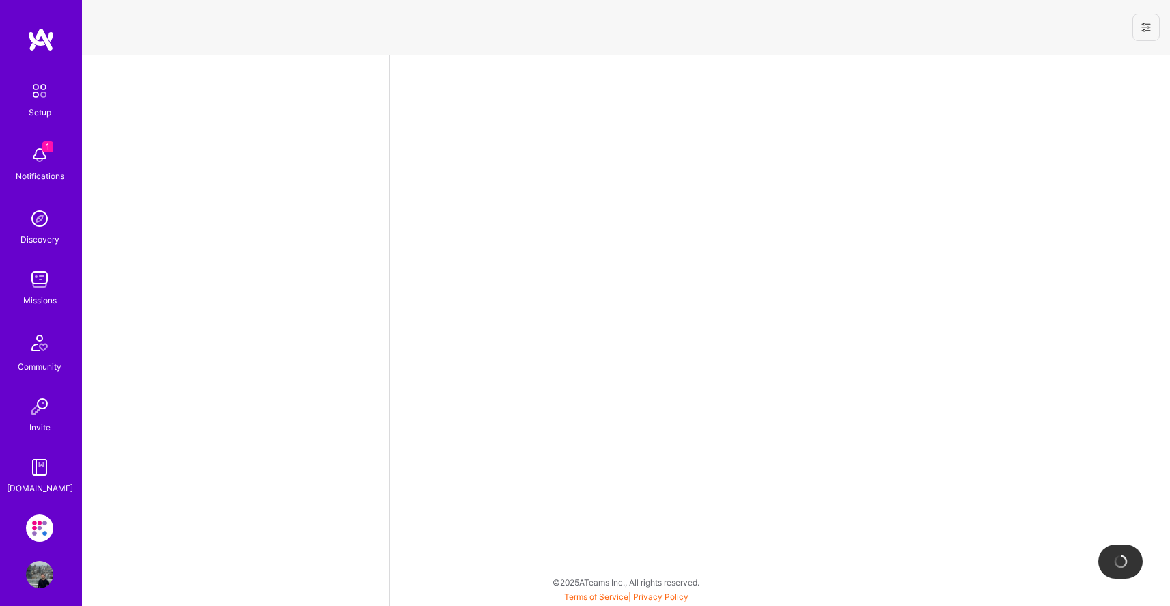
select select "RO"
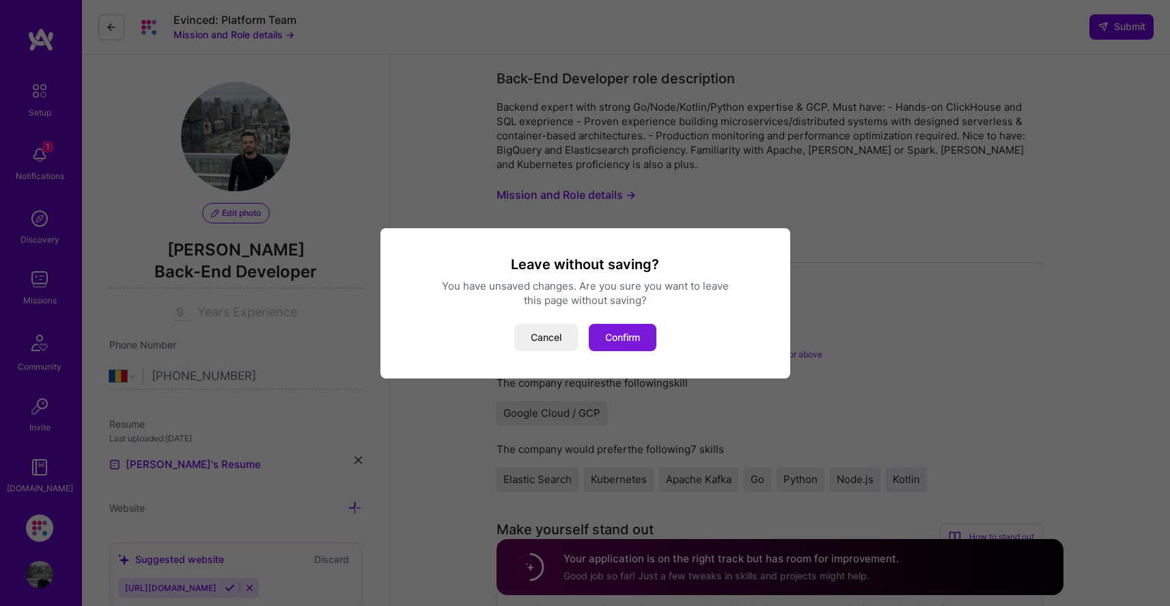
click at [630, 343] on button "Confirm" at bounding box center [623, 337] width 68 height 27
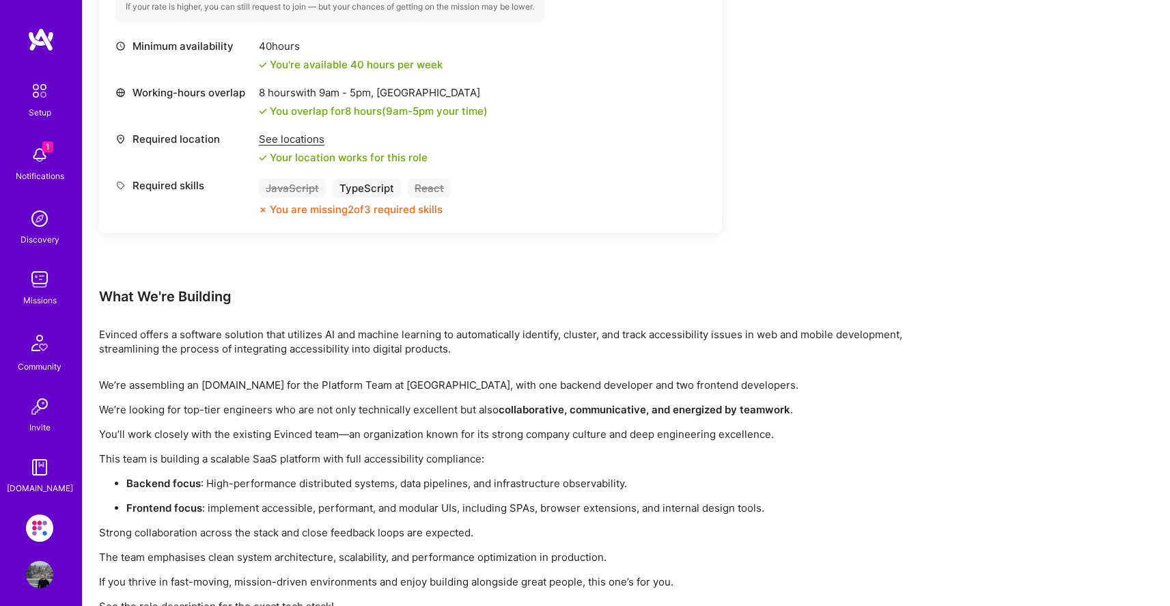
scroll to position [1249, 0]
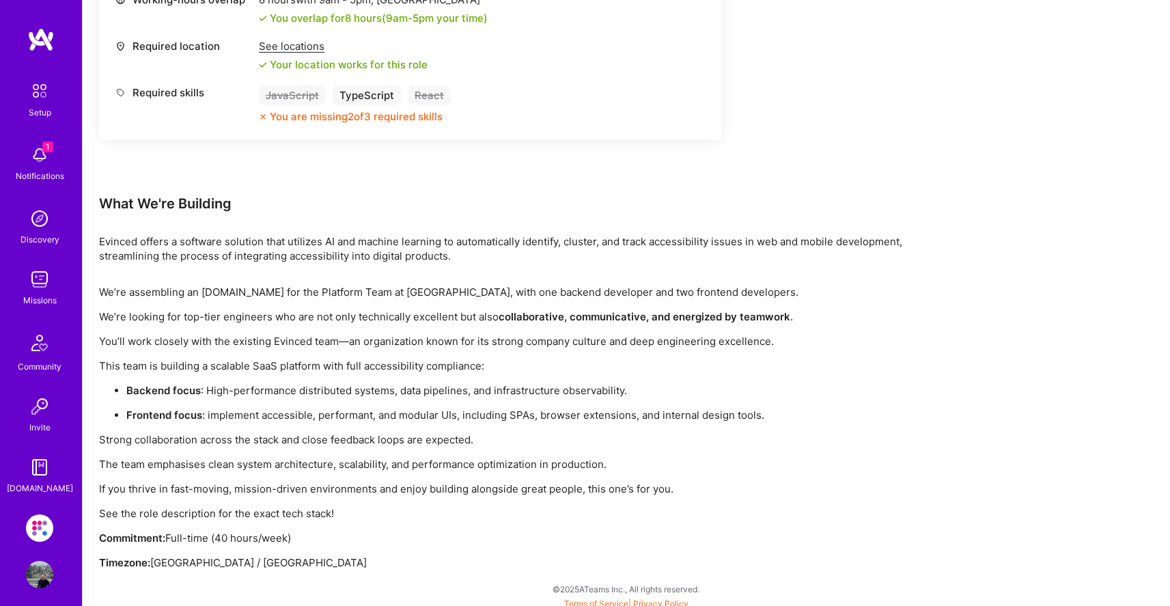
click at [46, 570] on img at bounding box center [39, 574] width 27 height 27
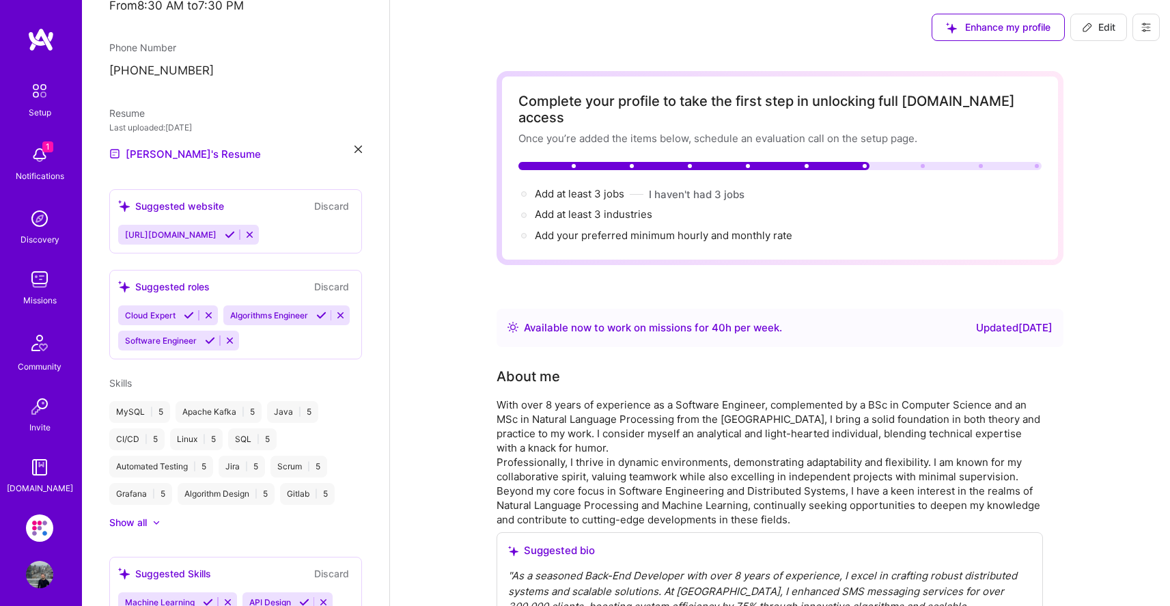
scroll to position [601, 0]
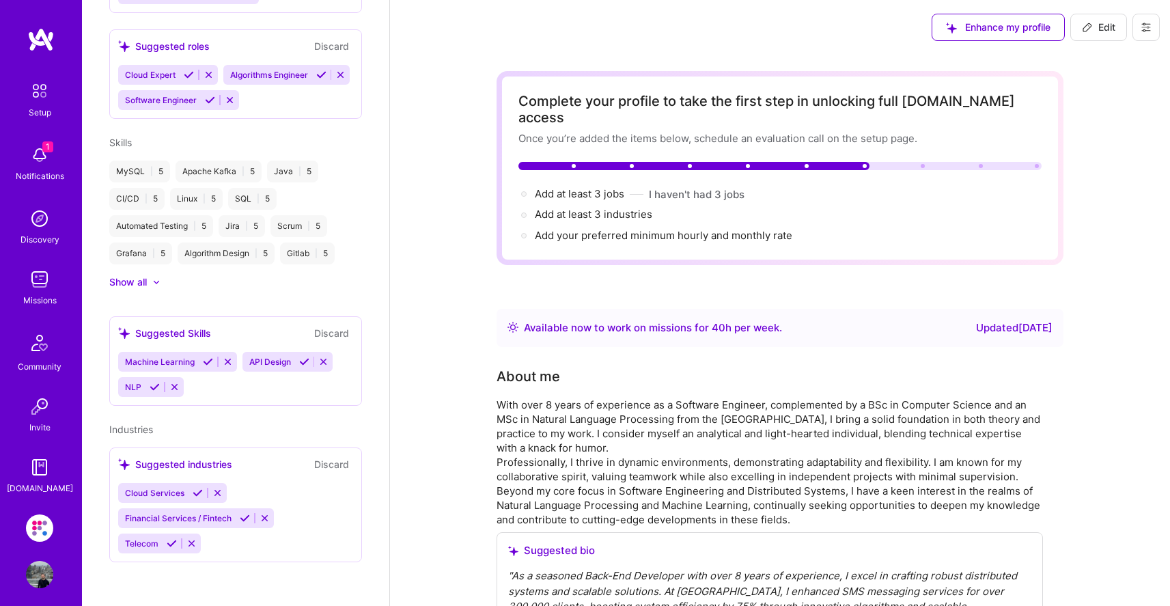
click at [44, 522] on img at bounding box center [39, 527] width 27 height 27
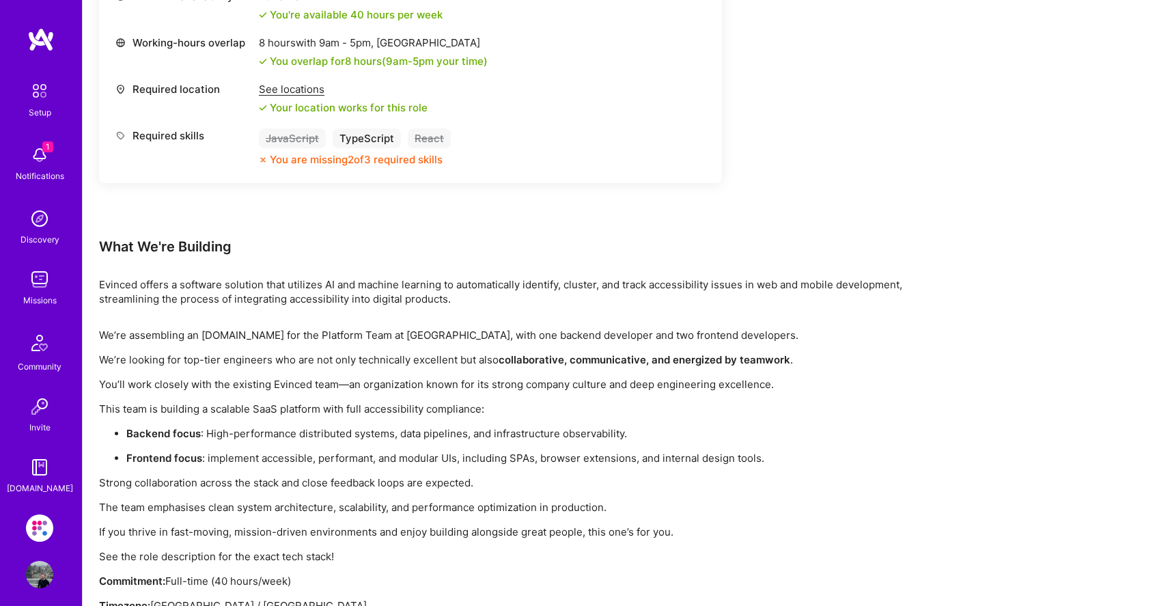
scroll to position [1249, 0]
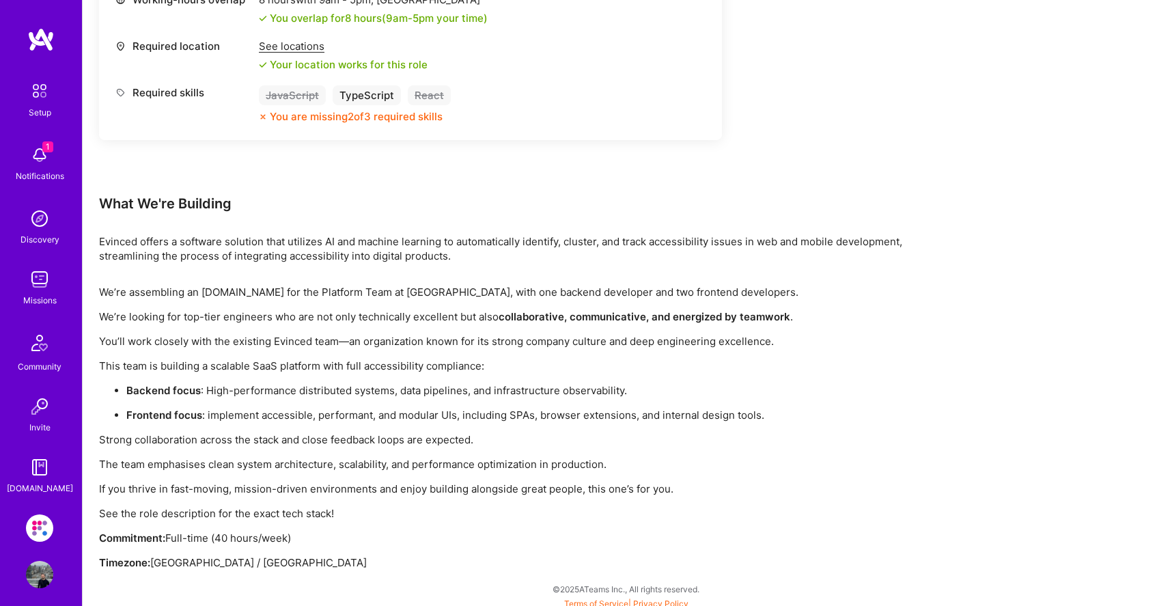
click at [39, 346] on img at bounding box center [39, 342] width 33 height 33
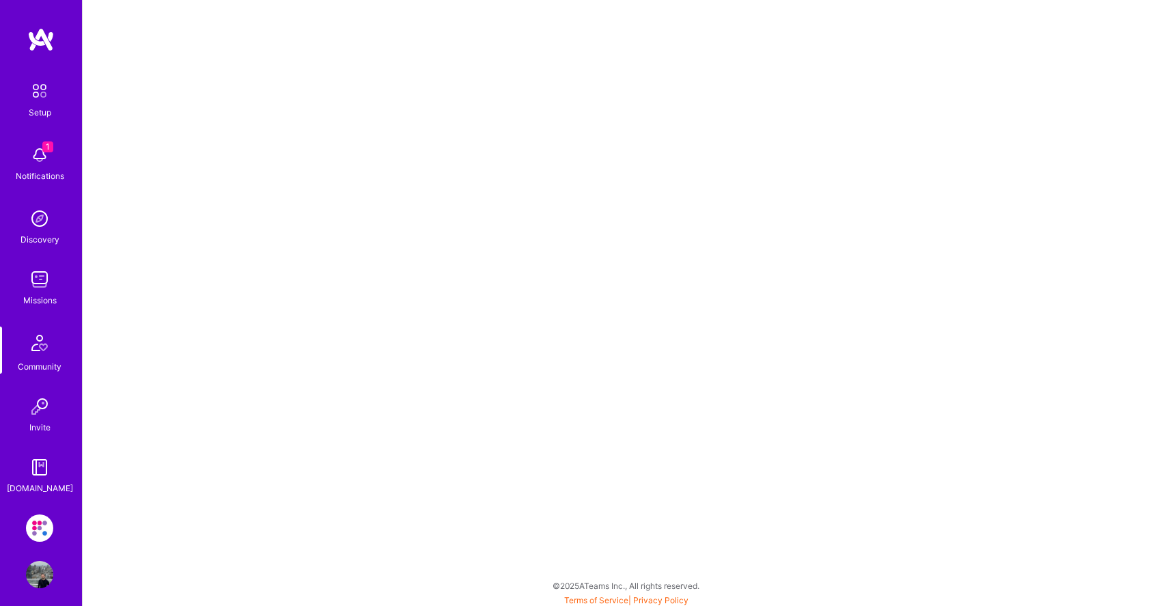
click at [33, 287] on img at bounding box center [39, 279] width 27 height 27
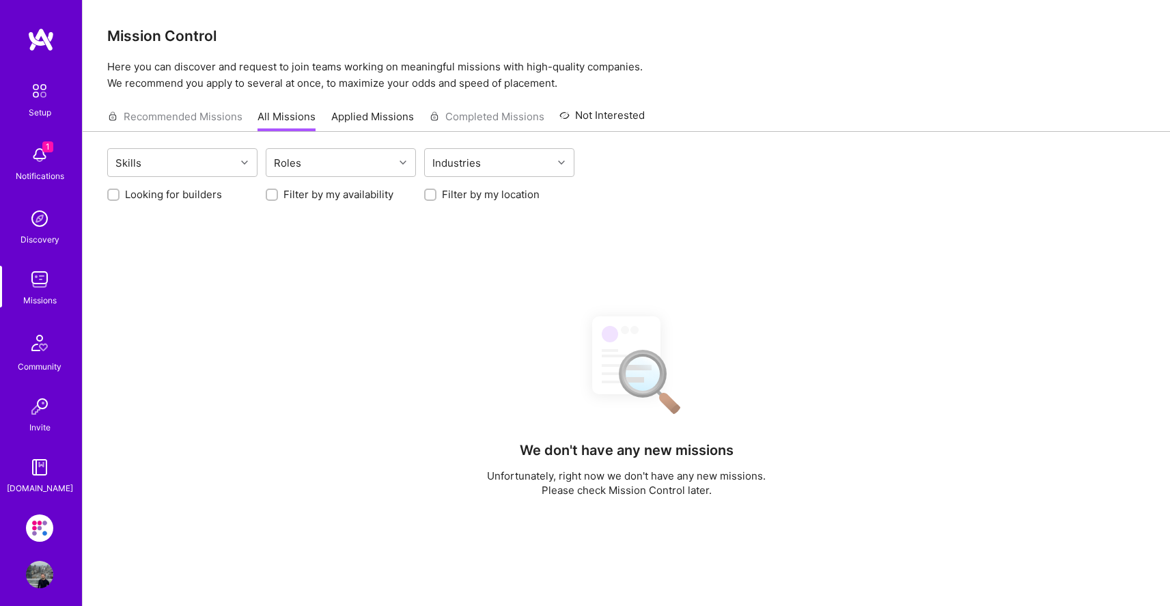
click at [44, 218] on img at bounding box center [39, 218] width 27 height 27
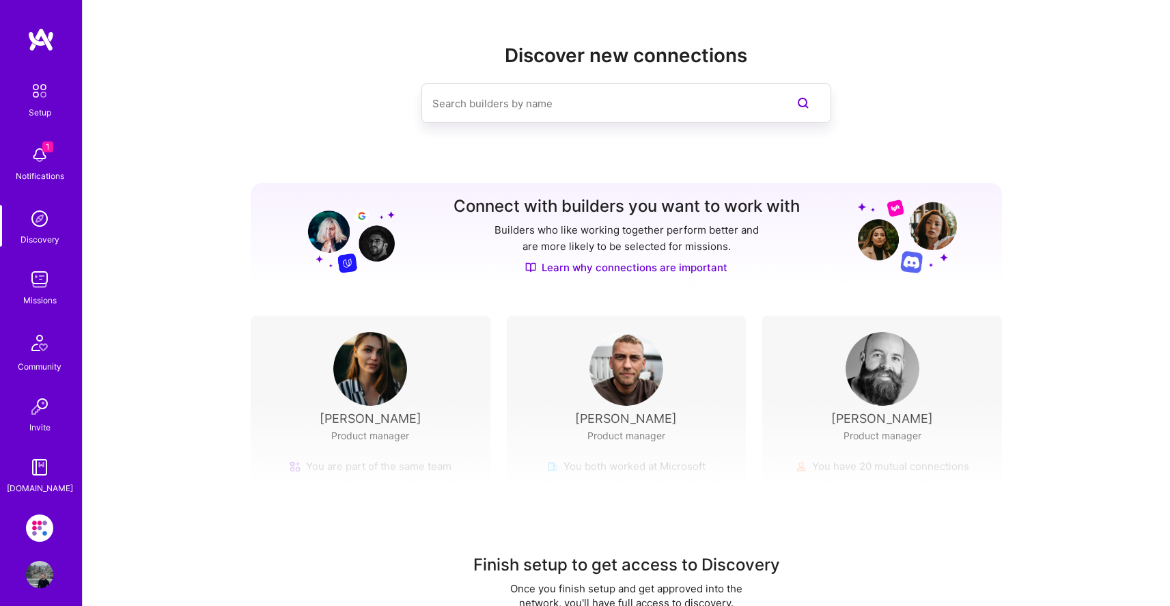
click at [26, 158] on img at bounding box center [39, 154] width 27 height 27
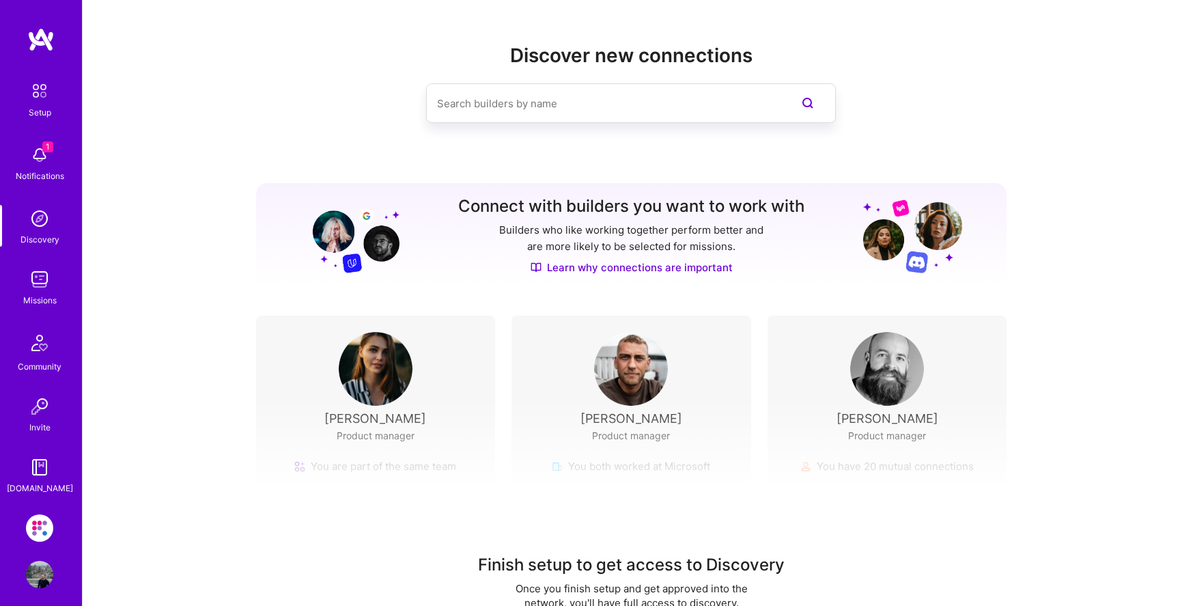
click at [34, 85] on img at bounding box center [39, 90] width 29 height 29
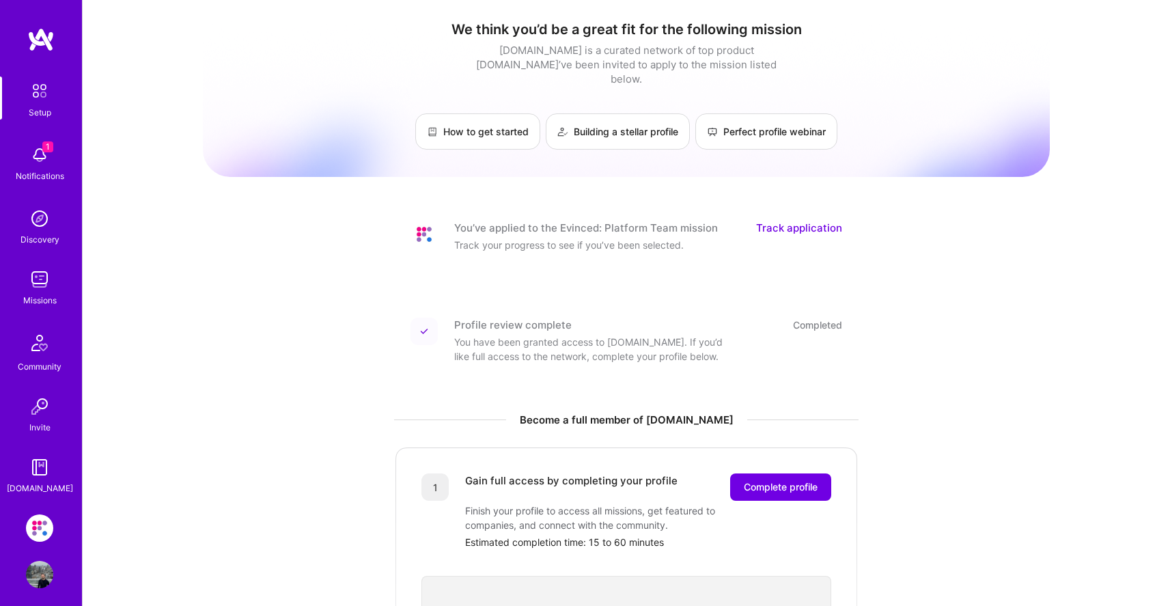
click at [764, 221] on link "Track application" at bounding box center [799, 228] width 86 height 14
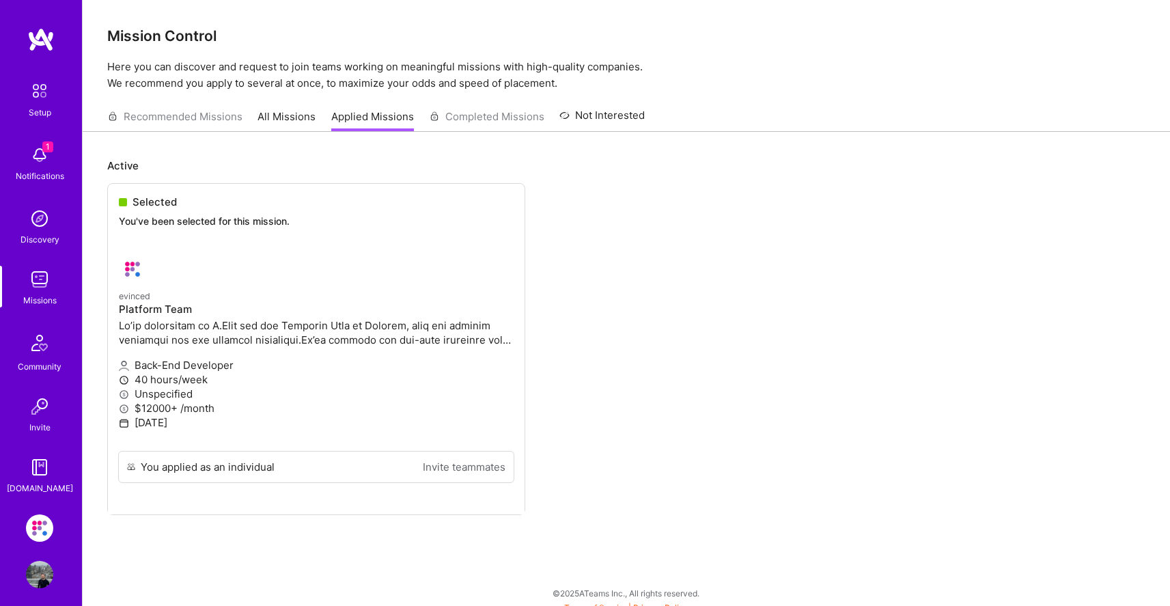
click at [474, 122] on div "Recommended Missions All Missions Applied Missions Completed Missions Not Inter…" at bounding box center [375, 116] width 537 height 29
click at [266, 124] on link "All Missions" at bounding box center [286, 120] width 58 height 23
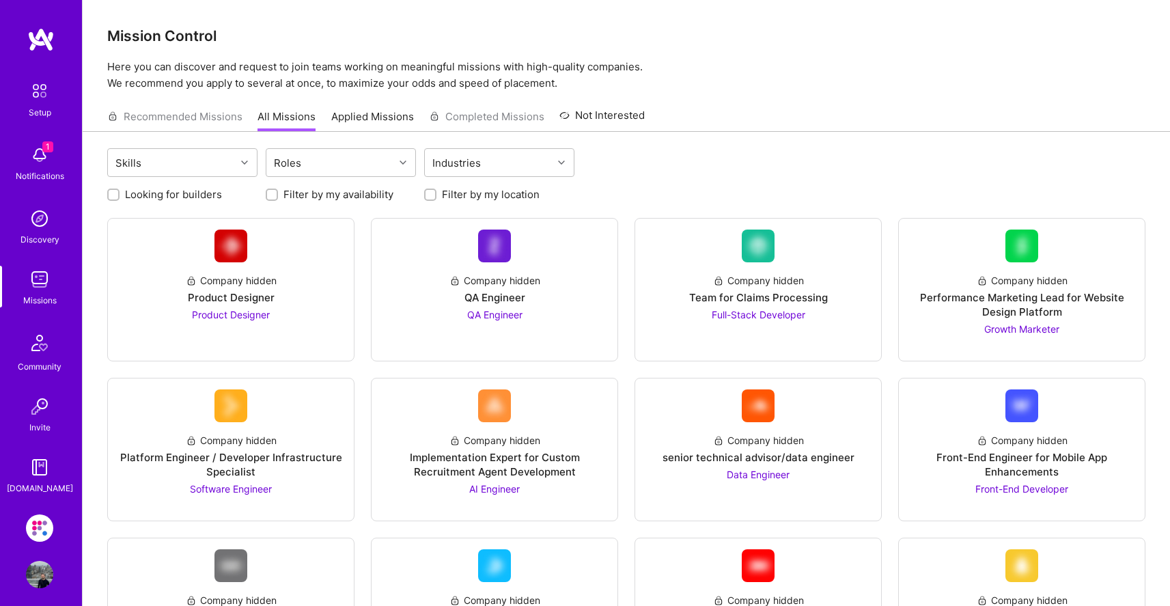
click at [382, 123] on link "Applied Missions" at bounding box center [372, 120] width 83 height 23
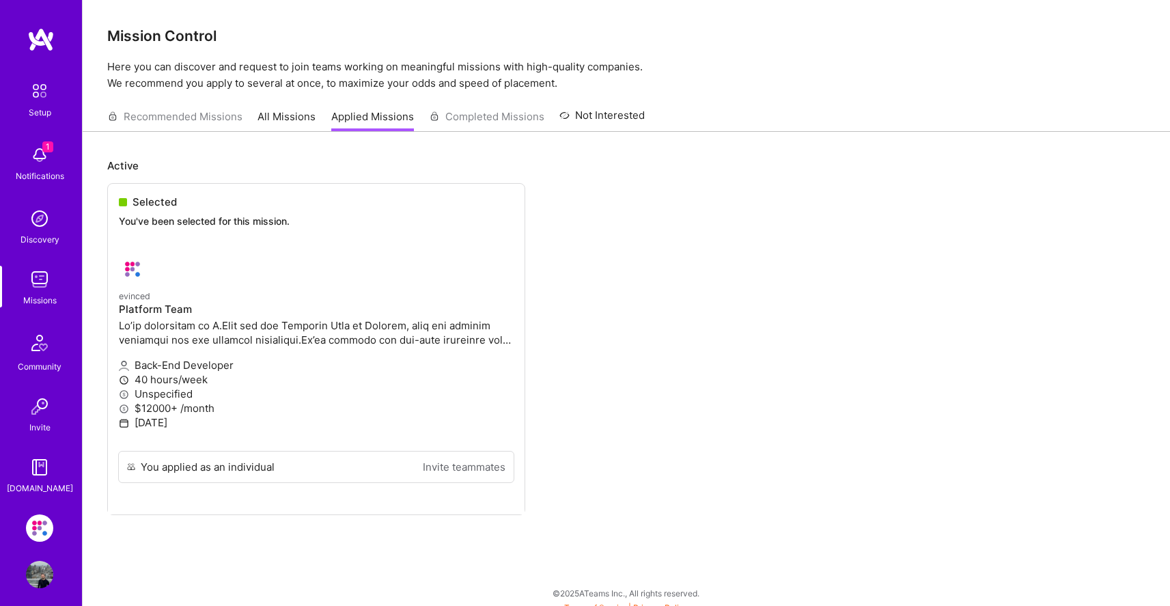
click at [160, 213] on ul "Selected You've been selected for this mission. evinced Platform Team Back-End …" at bounding box center [626, 369] width 1038 height 373
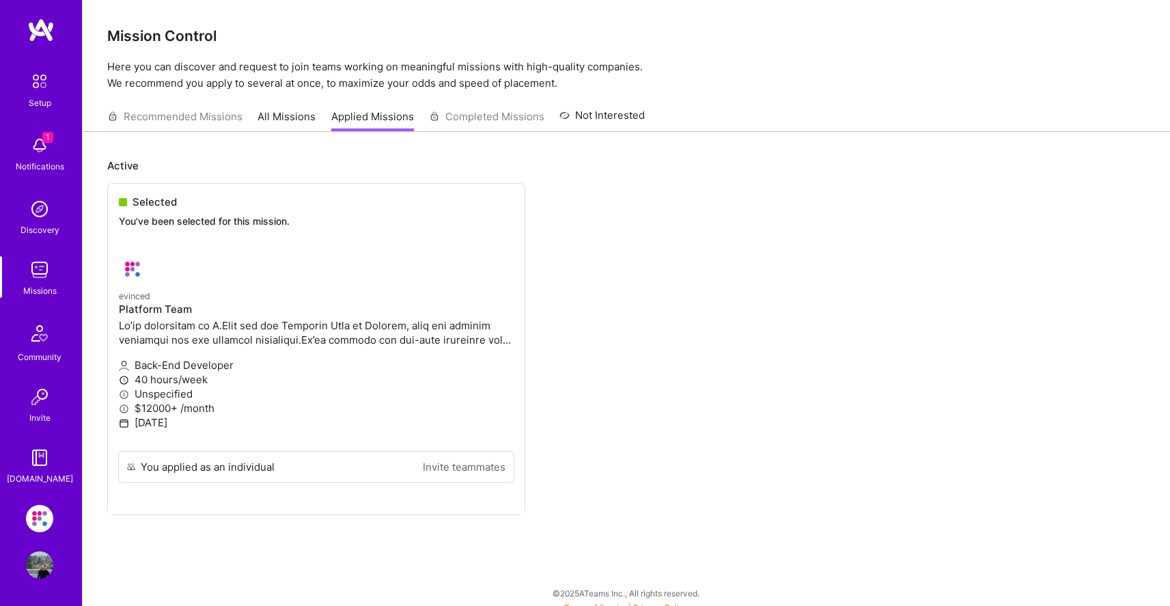
click at [38, 560] on img at bounding box center [39, 564] width 27 height 27
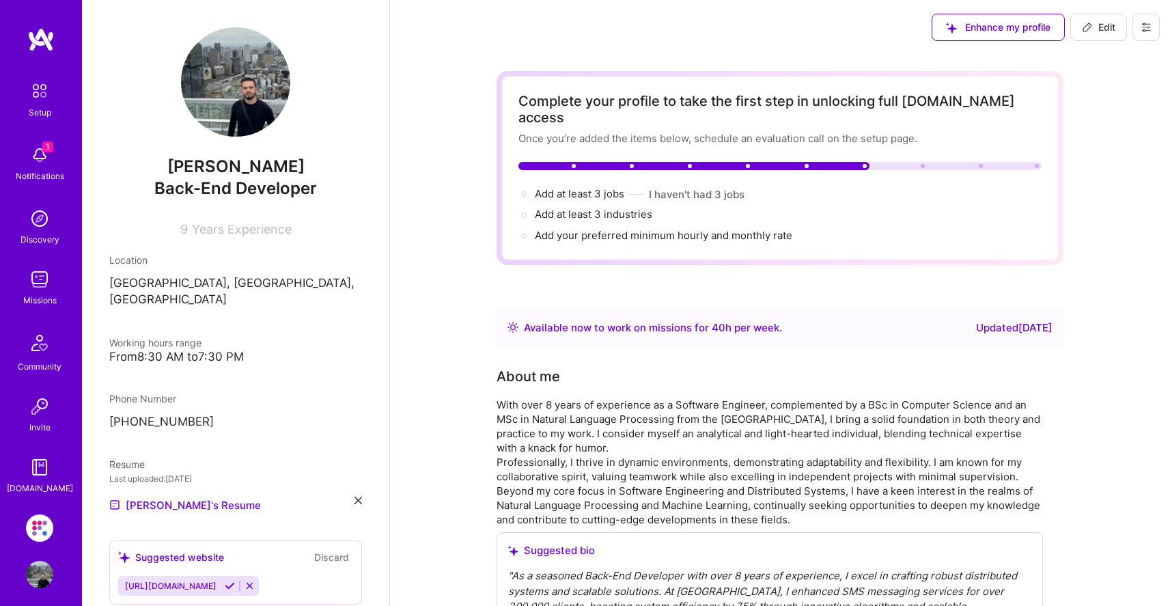
click at [34, 537] on img at bounding box center [39, 527] width 27 height 27
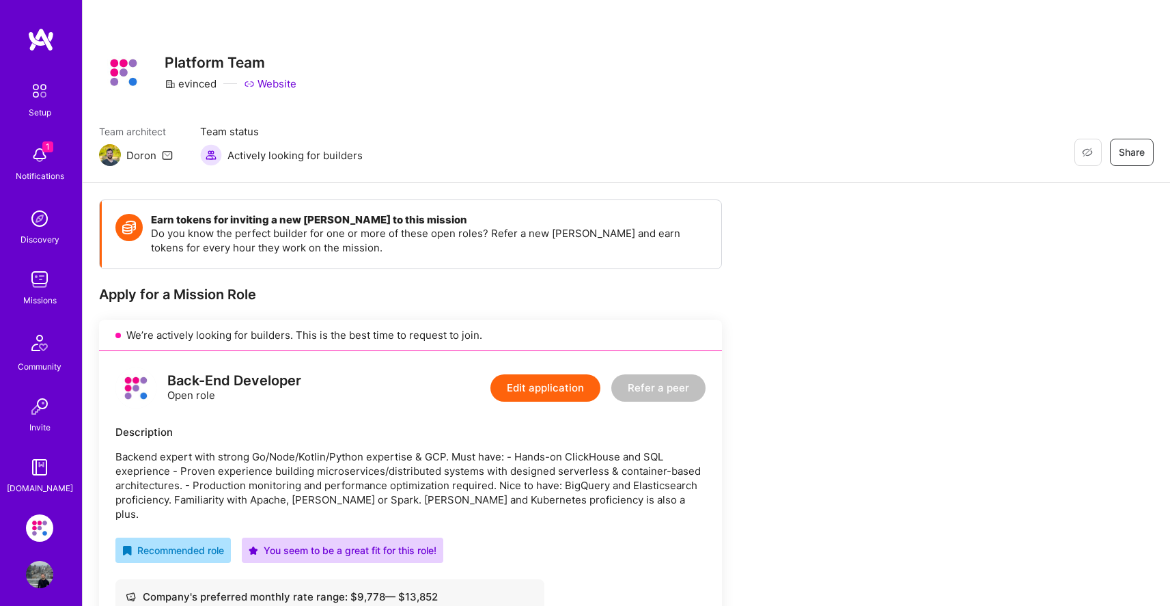
scroll to position [10, 0]
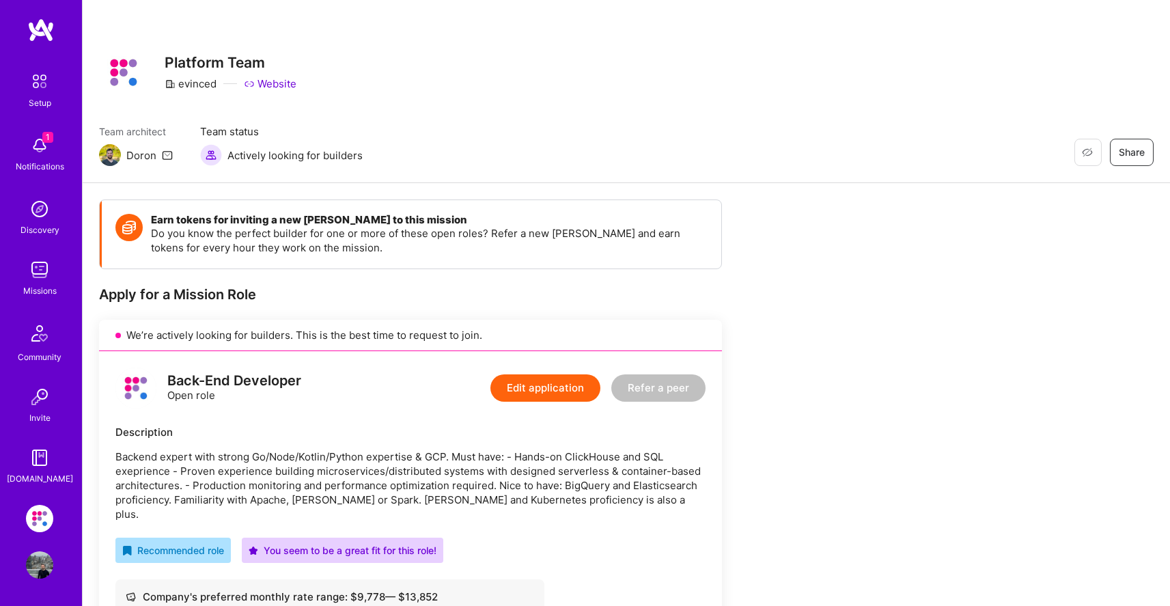
click at [35, 524] on img at bounding box center [39, 518] width 27 height 27
click at [35, 522] on img at bounding box center [39, 518] width 27 height 27
click at [39, 148] on img at bounding box center [39, 145] width 27 height 27
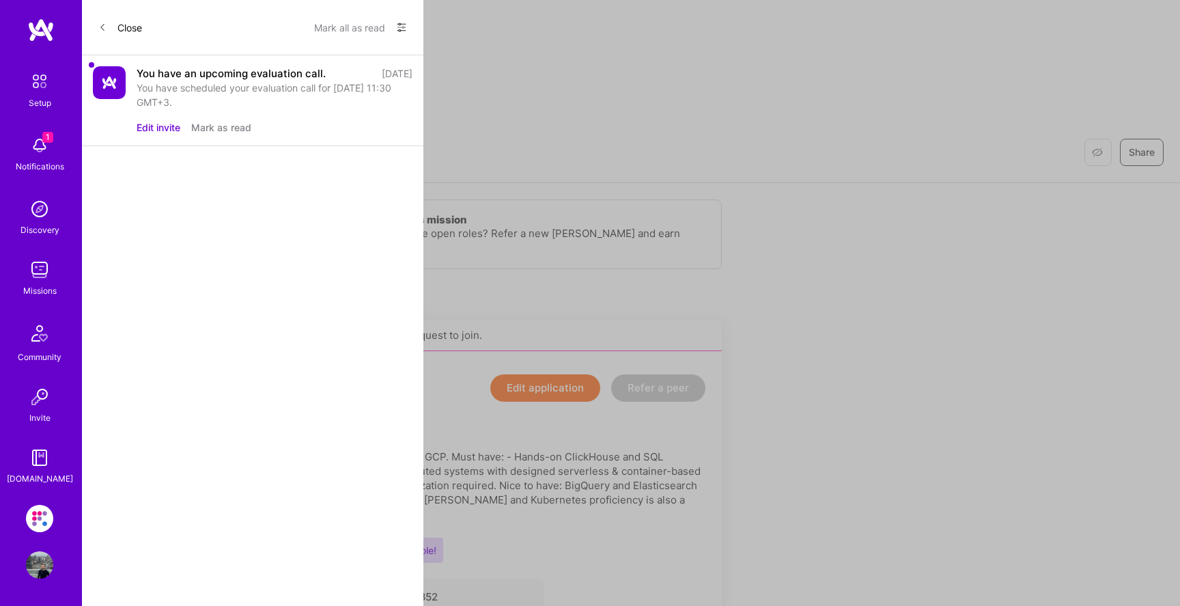
click at [39, 148] on div "Setup 1 Notifications Discovery Missions Community Invite [DOMAIN_NAME]" at bounding box center [41, 276] width 82 height 419
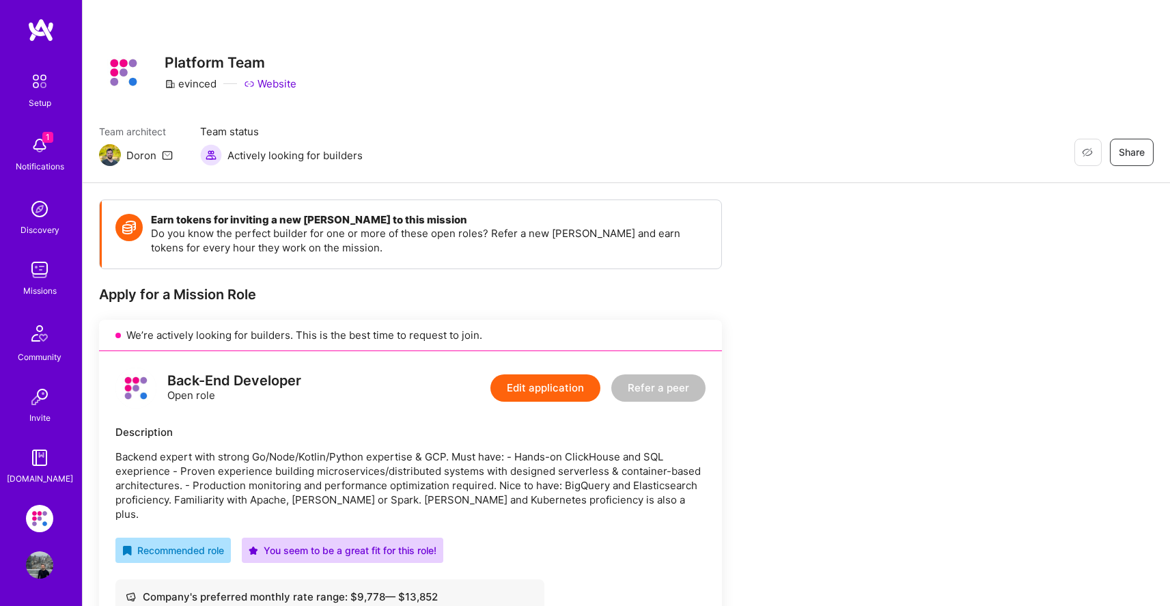
click at [31, 81] on img at bounding box center [39, 81] width 29 height 29
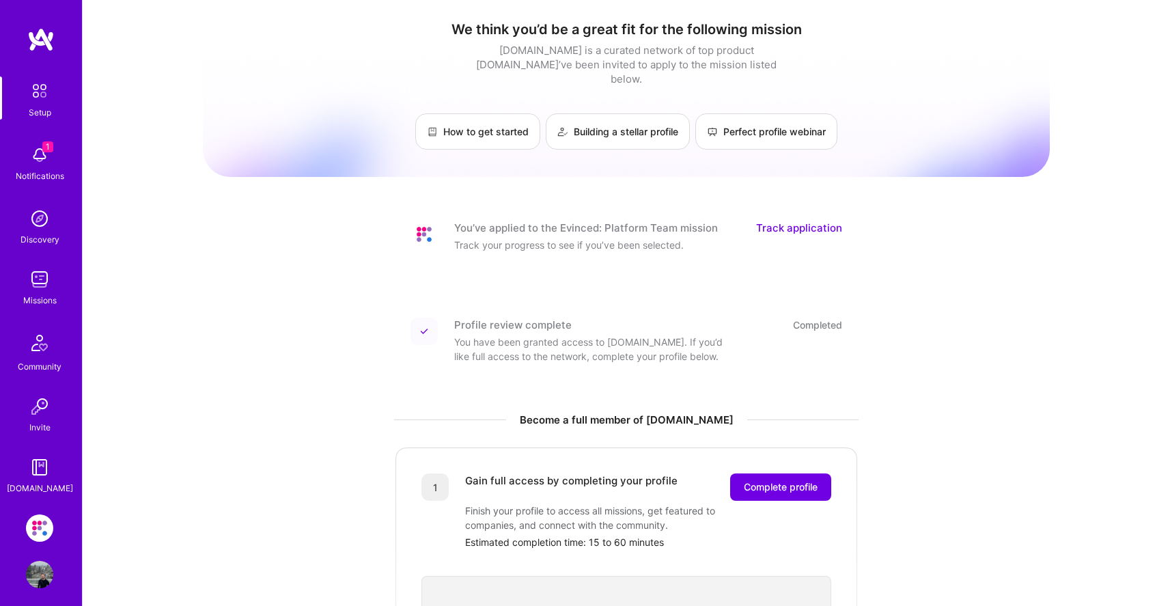
click at [18, 163] on div "1 Notifications" at bounding box center [39, 162] width 85 height 47
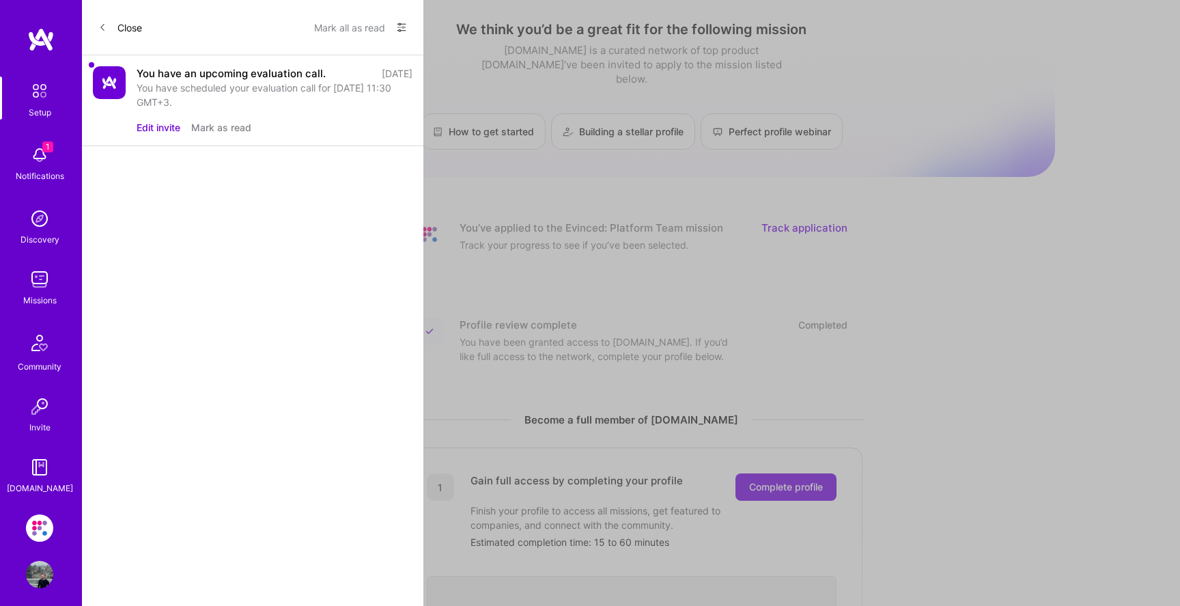
click at [33, 163] on div "Setup 1 Notifications Discovery Missions Community Invite [DOMAIN_NAME]" at bounding box center [41, 285] width 82 height 419
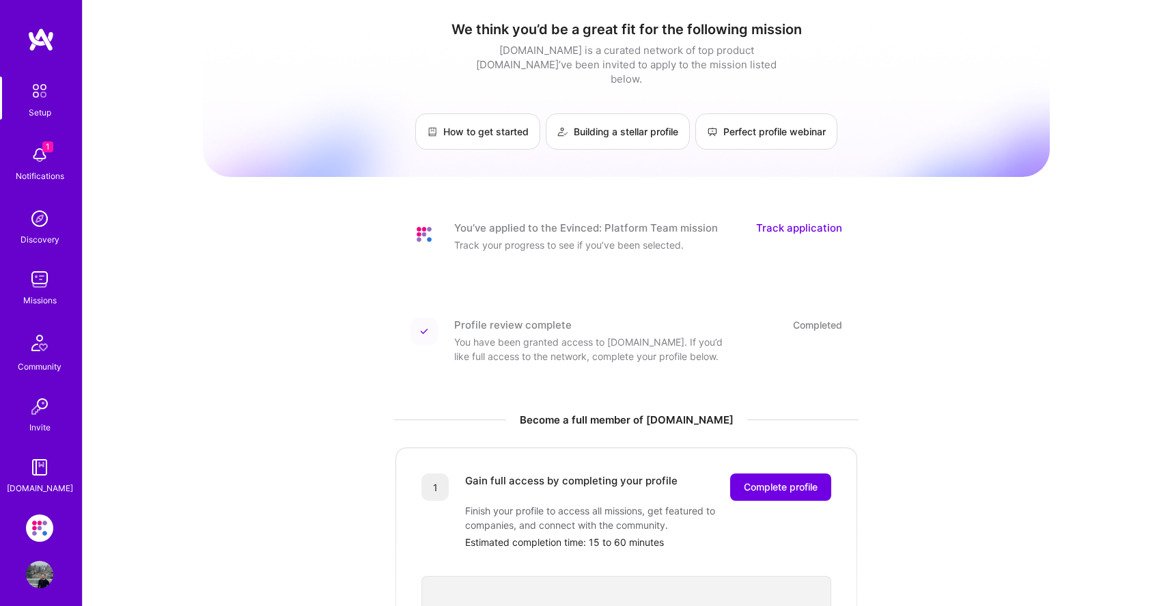
click at [41, 234] on div "Discovery" at bounding box center [39, 239] width 39 height 14
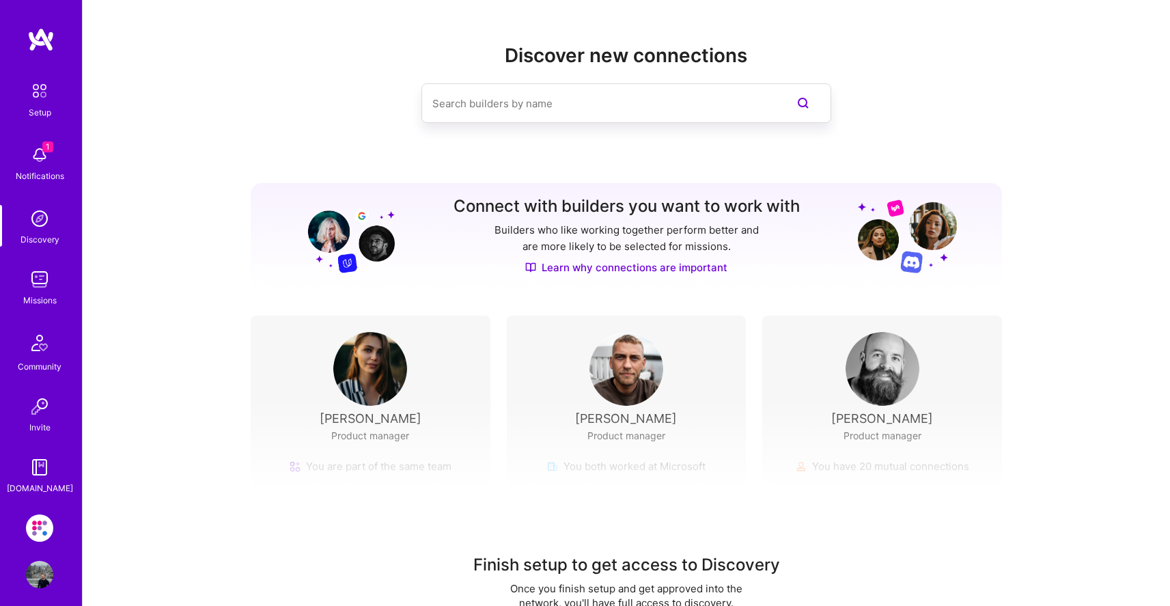
click at [36, 288] on img at bounding box center [39, 279] width 27 height 27
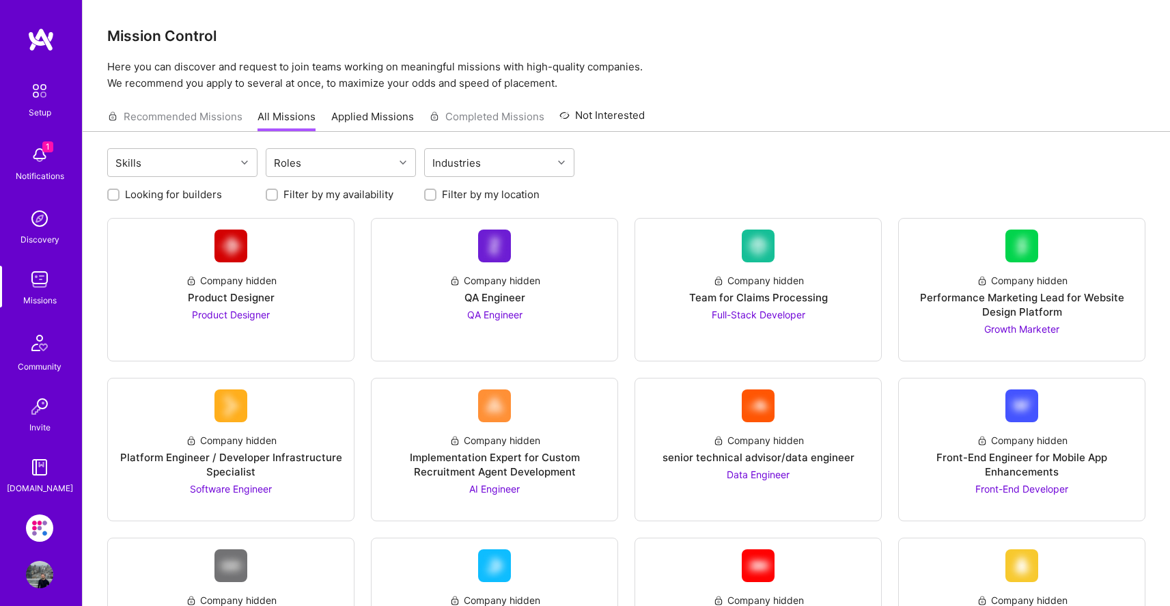
click at [31, 335] on img at bounding box center [39, 342] width 33 height 33
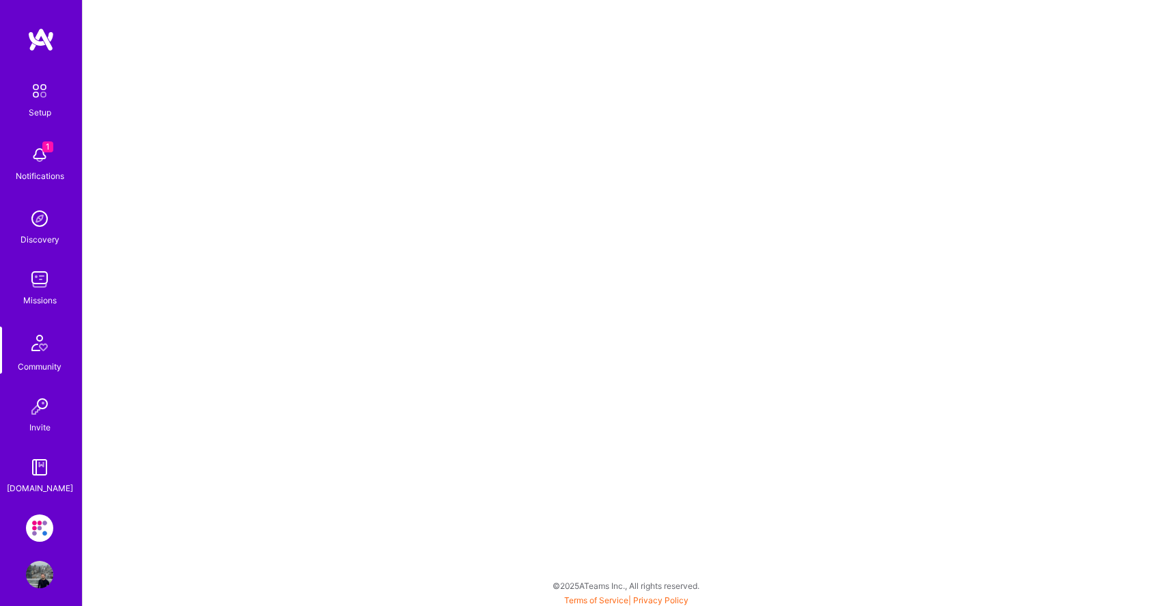
click at [36, 407] on img at bounding box center [39, 406] width 27 height 27
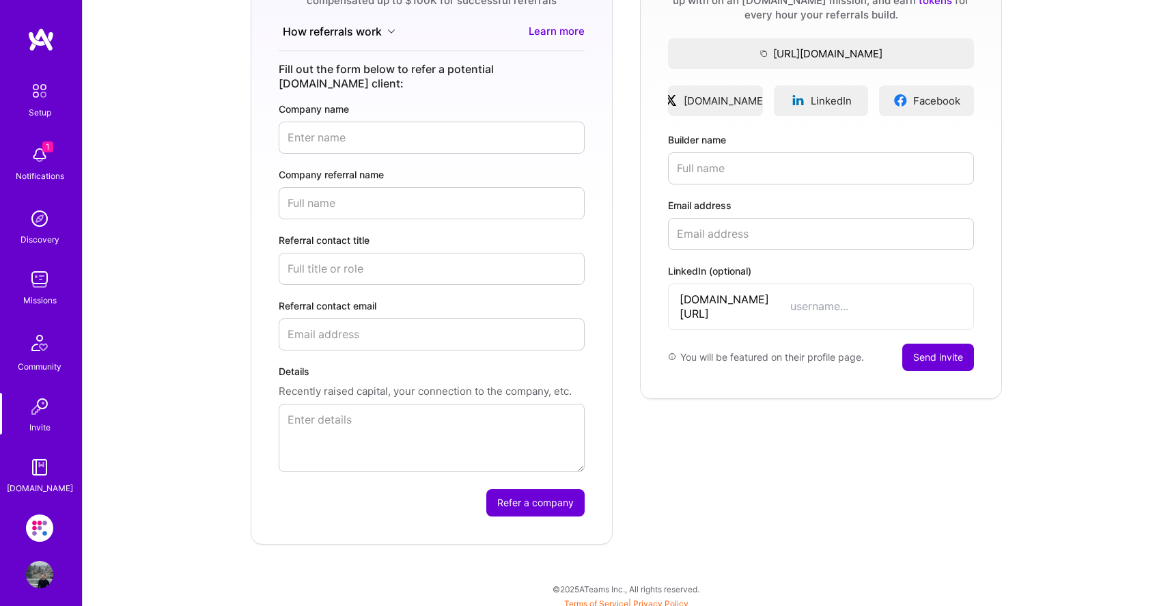
scroll to position [10, 0]
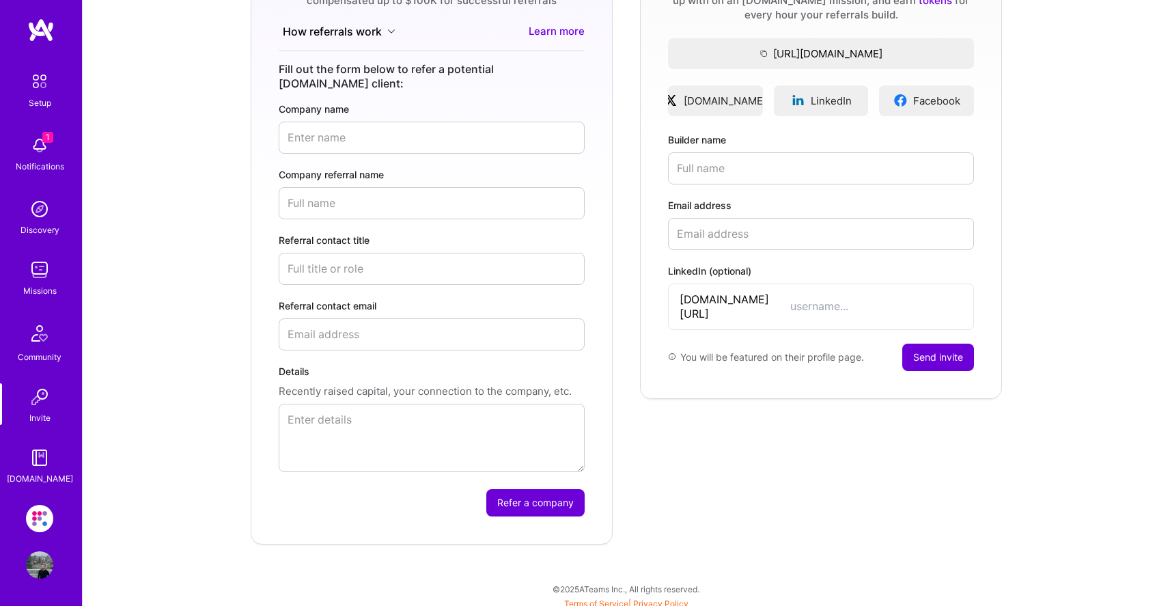
click at [38, 457] on img at bounding box center [39, 457] width 27 height 27
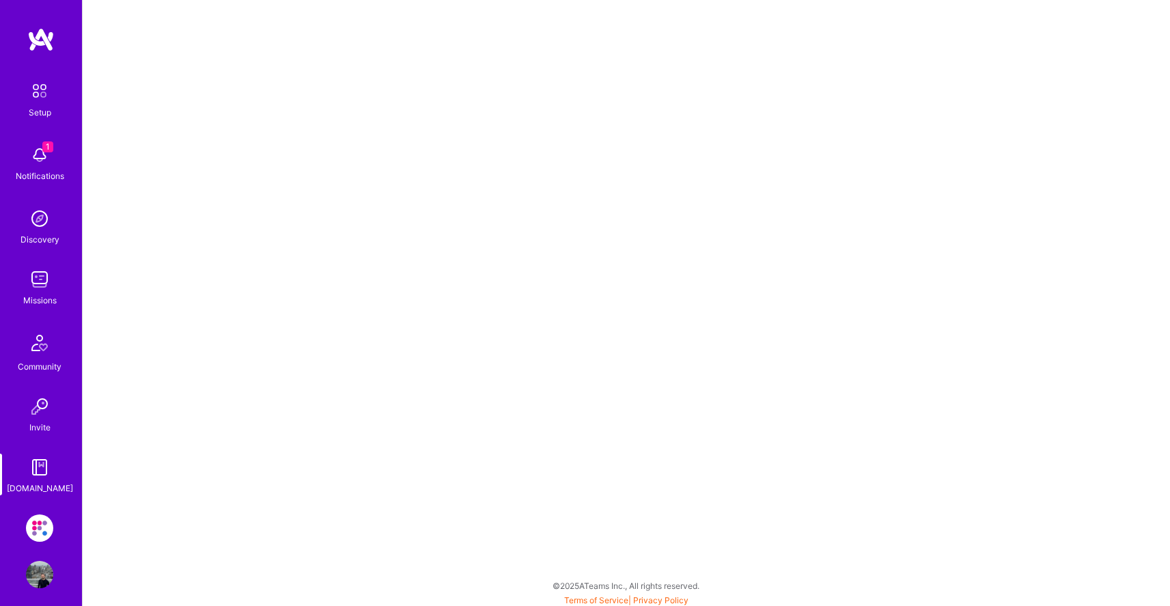
click at [29, 580] on img at bounding box center [39, 574] width 27 height 27
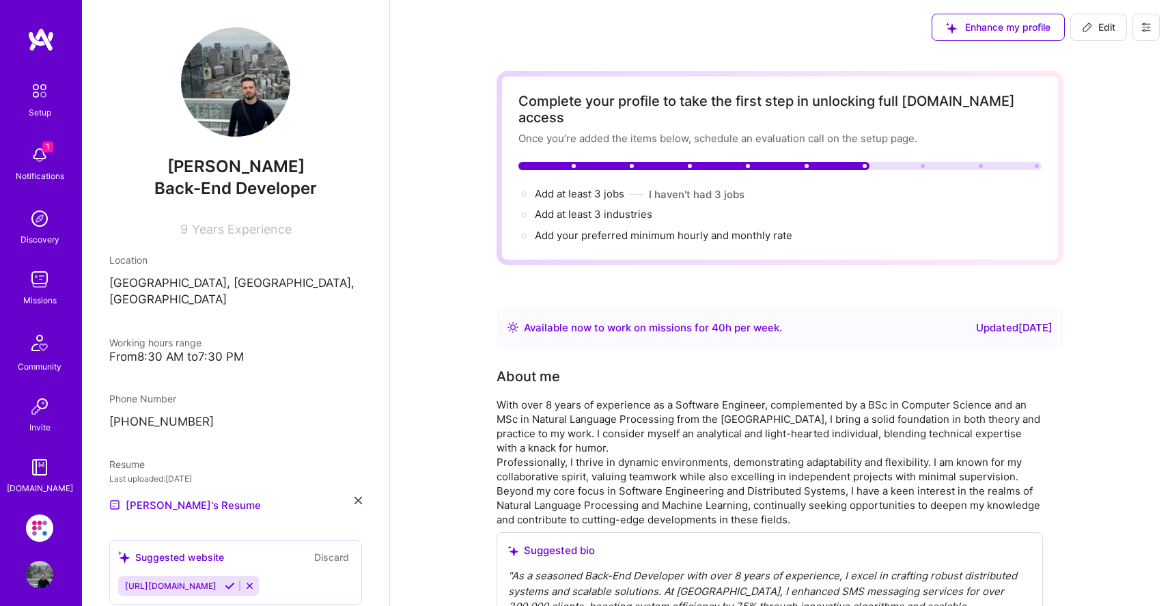
click at [29, 111] on div "Setup" at bounding box center [40, 112] width 23 height 14
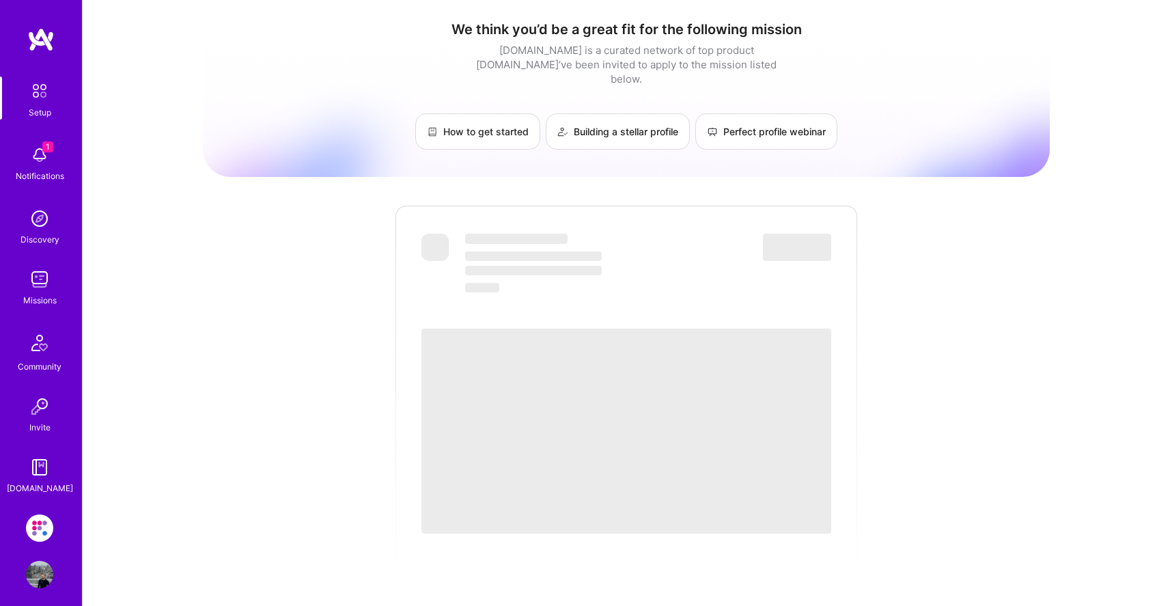
drag, startPoint x: 38, startPoint y: 53, endPoint x: 32, endPoint y: 31, distance: 22.5
click at [38, 53] on div "Setup 1 Notifications Discovery Missions Community Invite [DOMAIN_NAME]" at bounding box center [41, 261] width 82 height 468
click at [32, 29] on img at bounding box center [40, 39] width 27 height 25
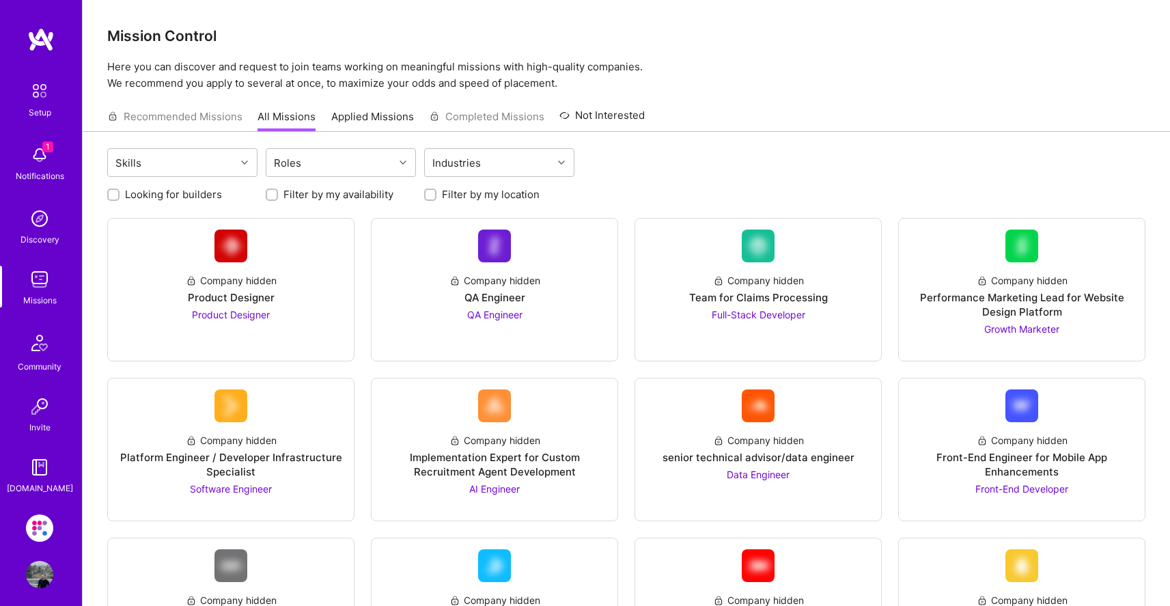
click at [35, 152] on img at bounding box center [39, 154] width 27 height 27
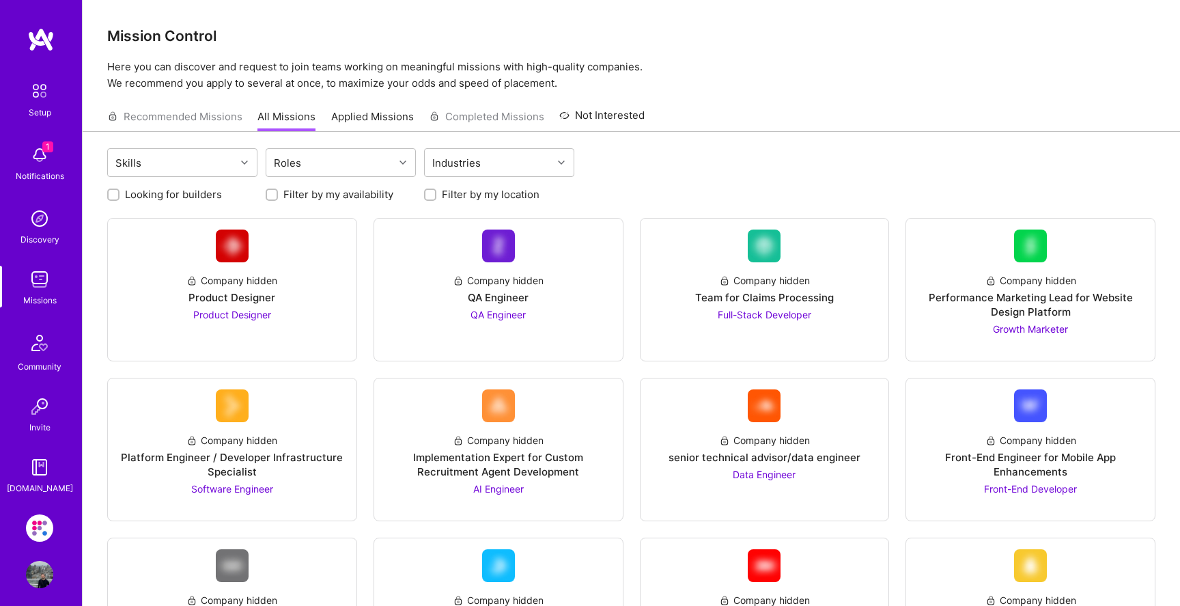
click at [31, 208] on img at bounding box center [39, 218] width 27 height 27
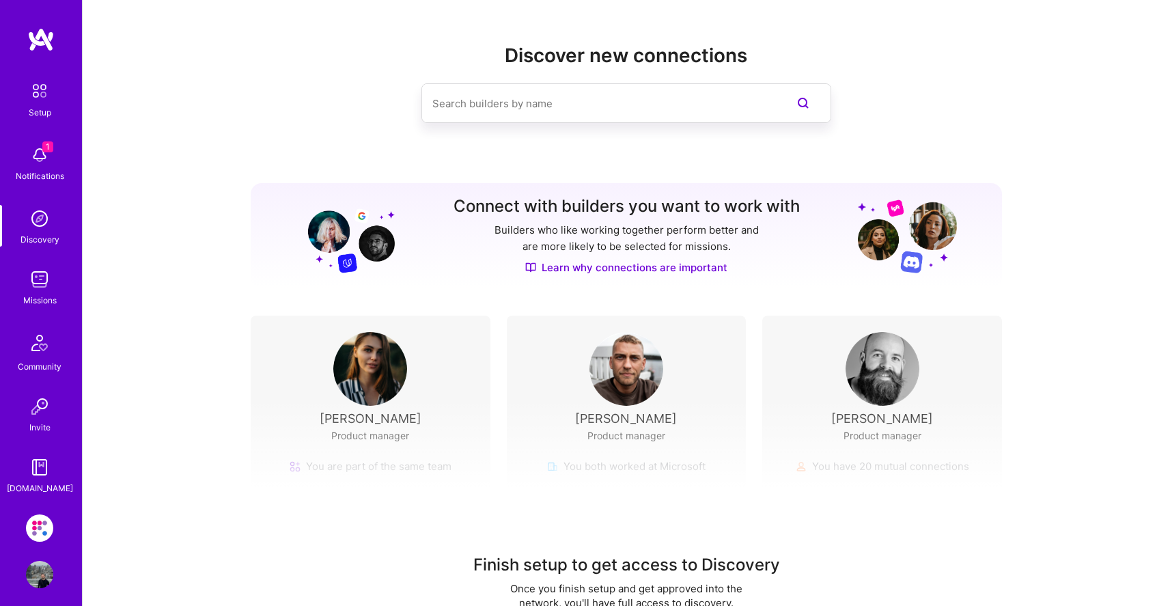
scroll to position [55, 0]
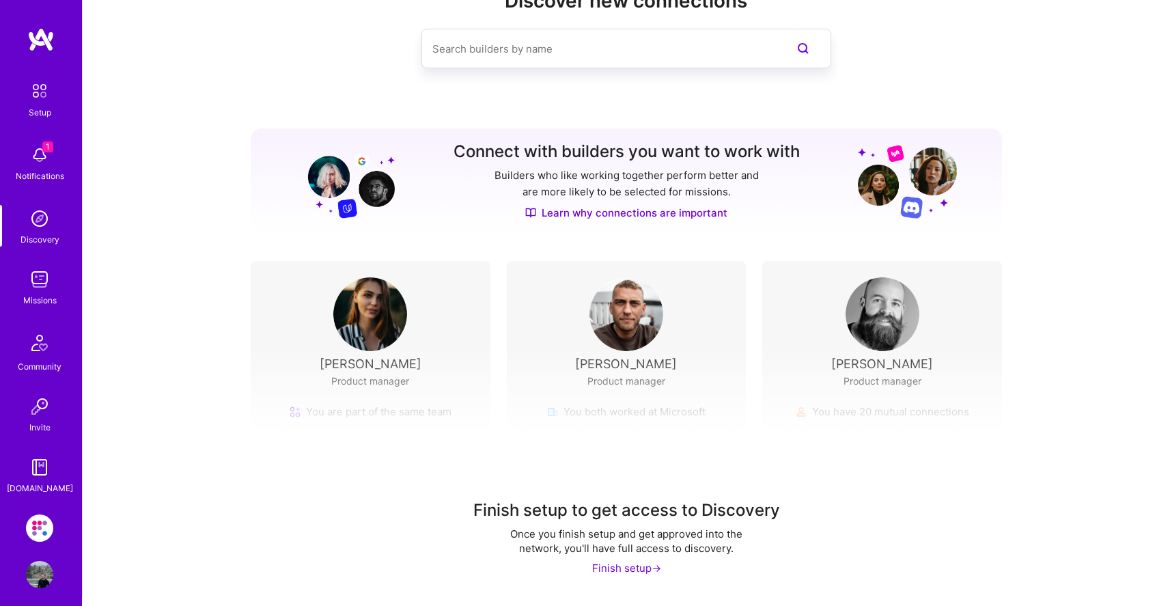
click at [40, 283] on img at bounding box center [39, 279] width 27 height 27
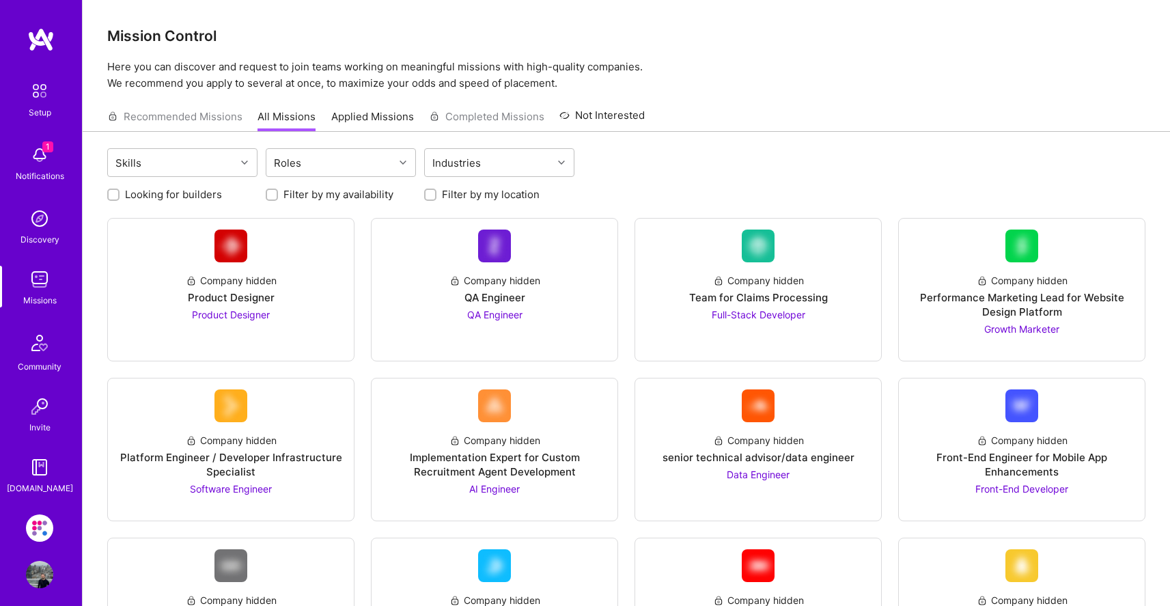
click at [40, 335] on img at bounding box center [39, 342] width 33 height 33
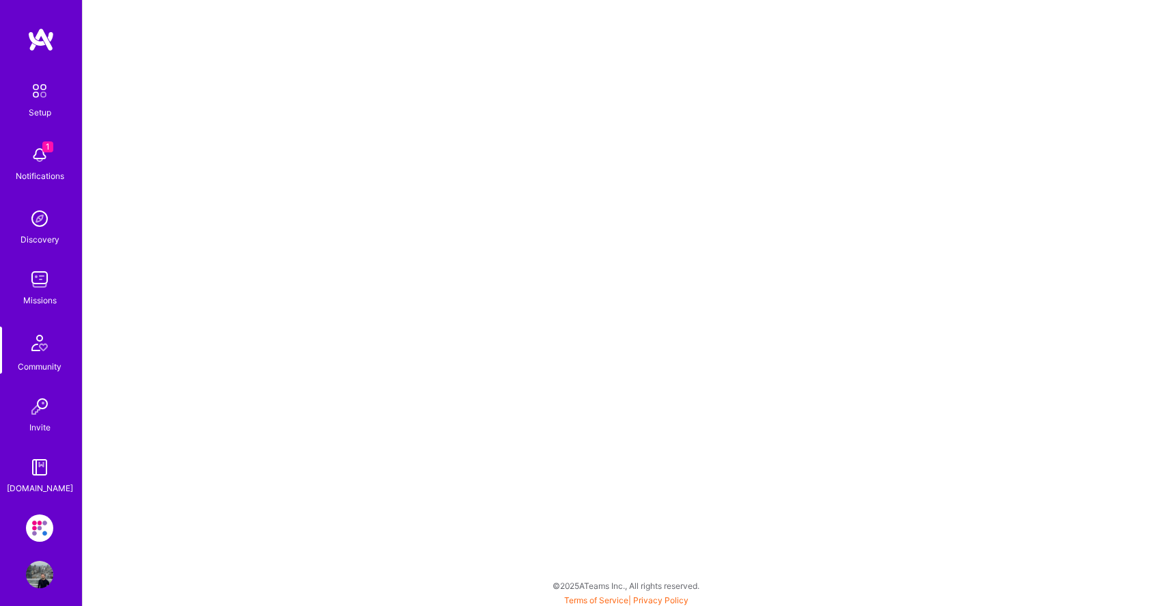
click at [29, 421] on div "Invite" at bounding box center [39, 427] width 21 height 14
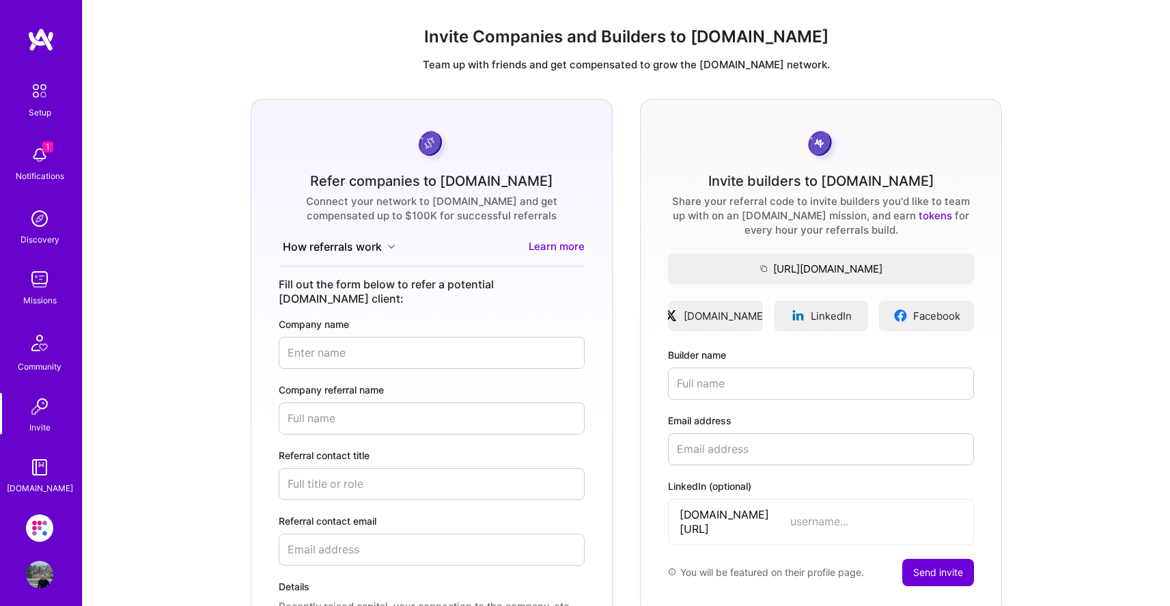
scroll to position [10, 0]
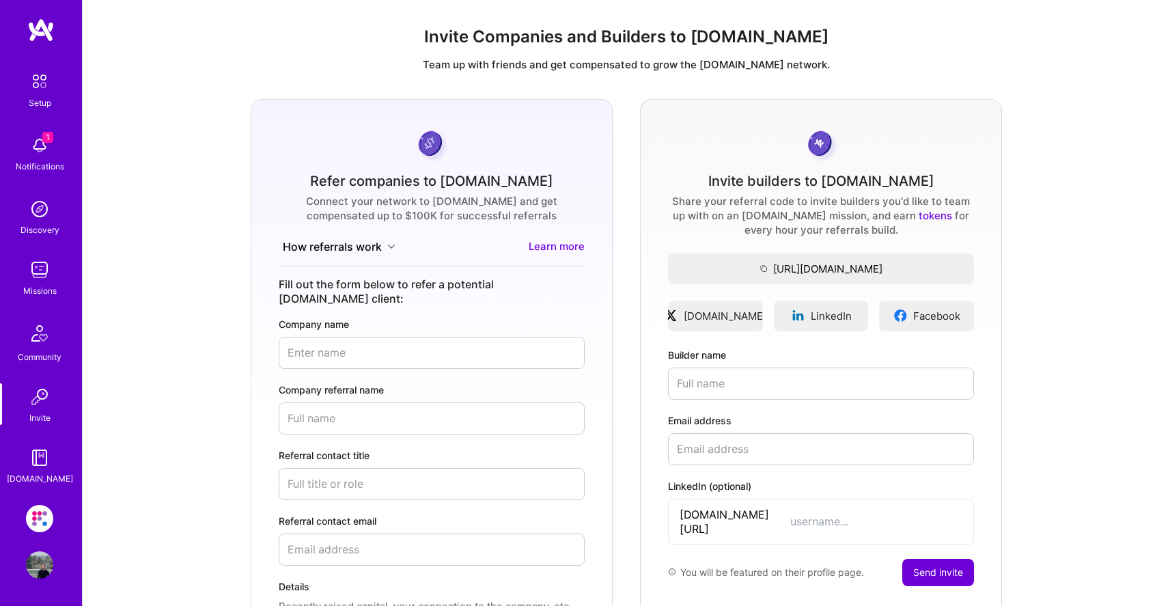
click at [35, 458] on img at bounding box center [39, 457] width 27 height 27
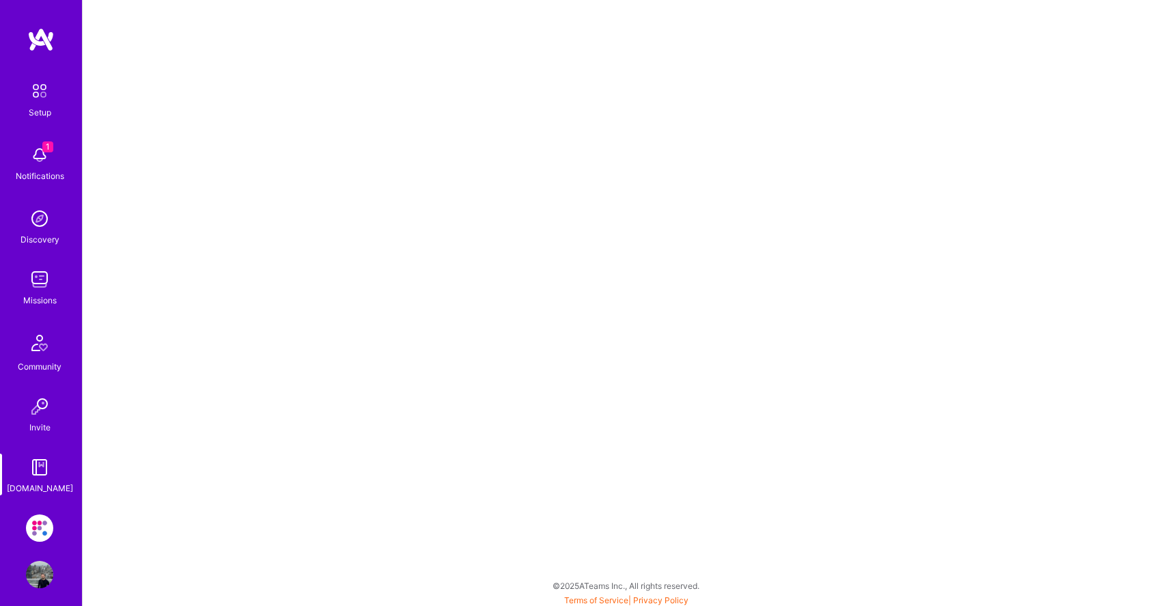
click at [29, 516] on img at bounding box center [39, 527] width 27 height 27
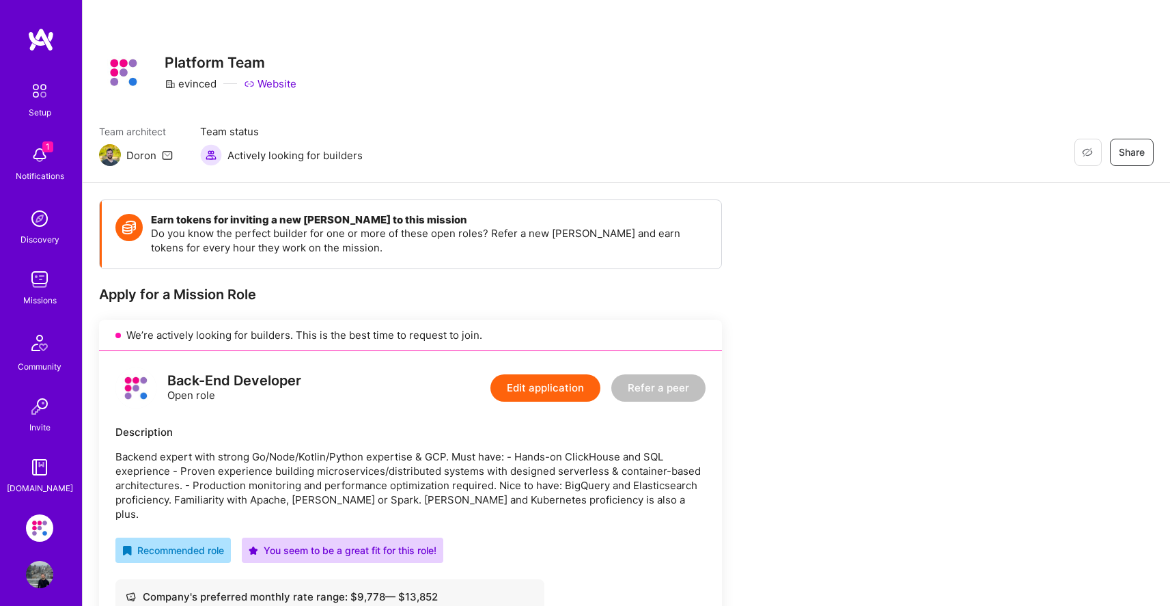
click at [240, 135] on span "Team status" at bounding box center [281, 131] width 163 height 14
click at [40, 531] on img at bounding box center [39, 527] width 27 height 27
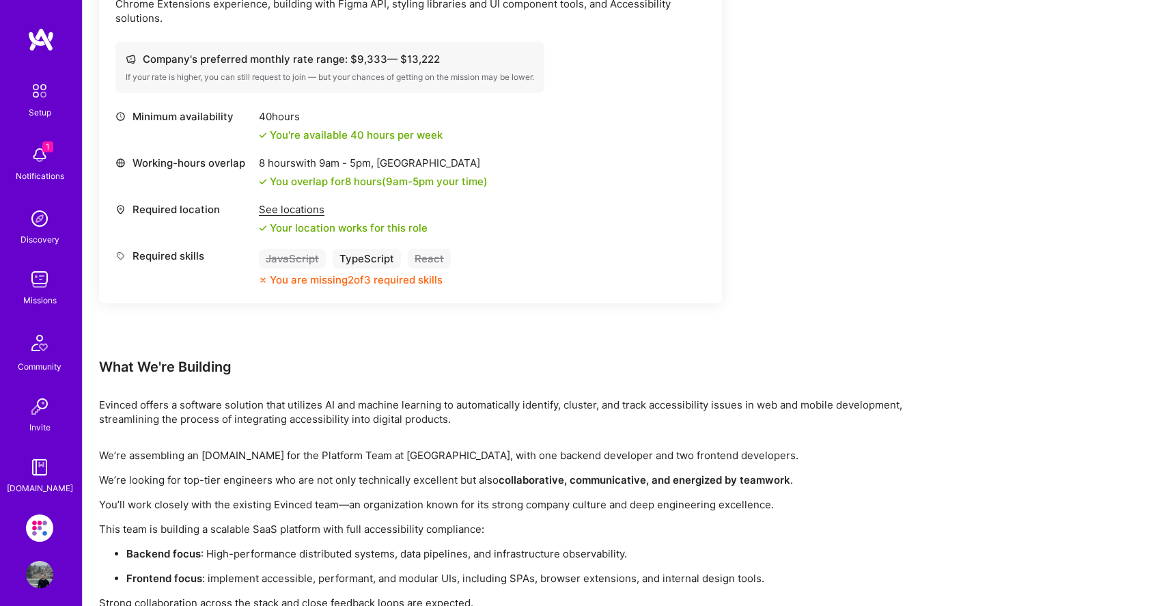
scroll to position [1082, 0]
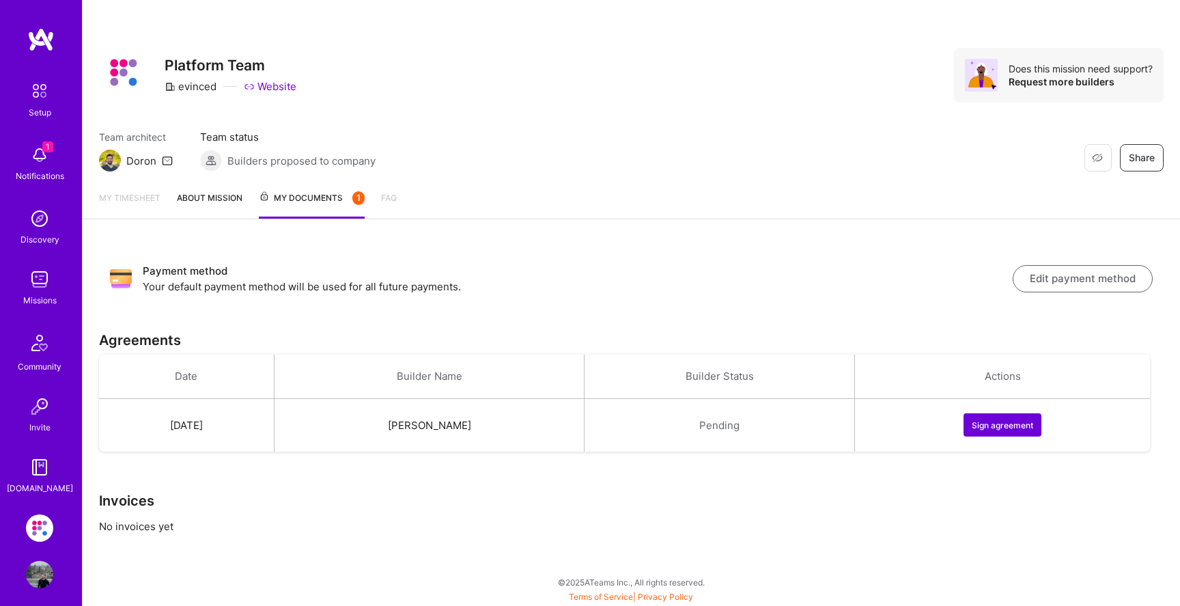
click at [1002, 417] on button "Sign agreement" at bounding box center [1003, 424] width 78 height 23
click at [1058, 279] on button "Edit payment method" at bounding box center [1083, 278] width 140 height 27
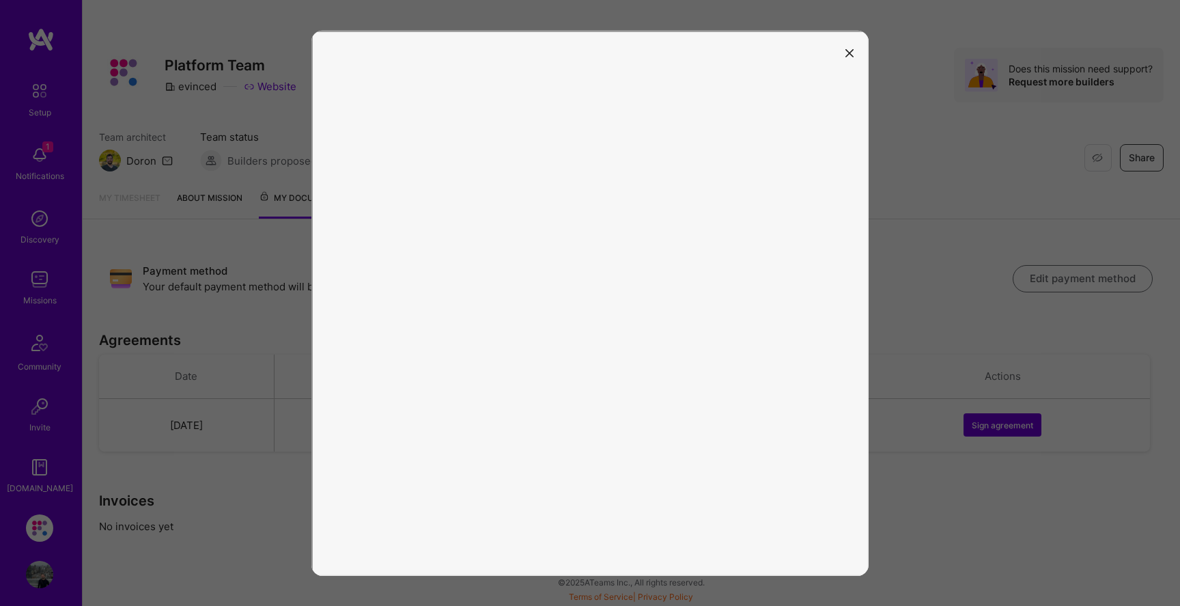
click at [844, 54] on button "modal" at bounding box center [849, 52] width 16 height 23
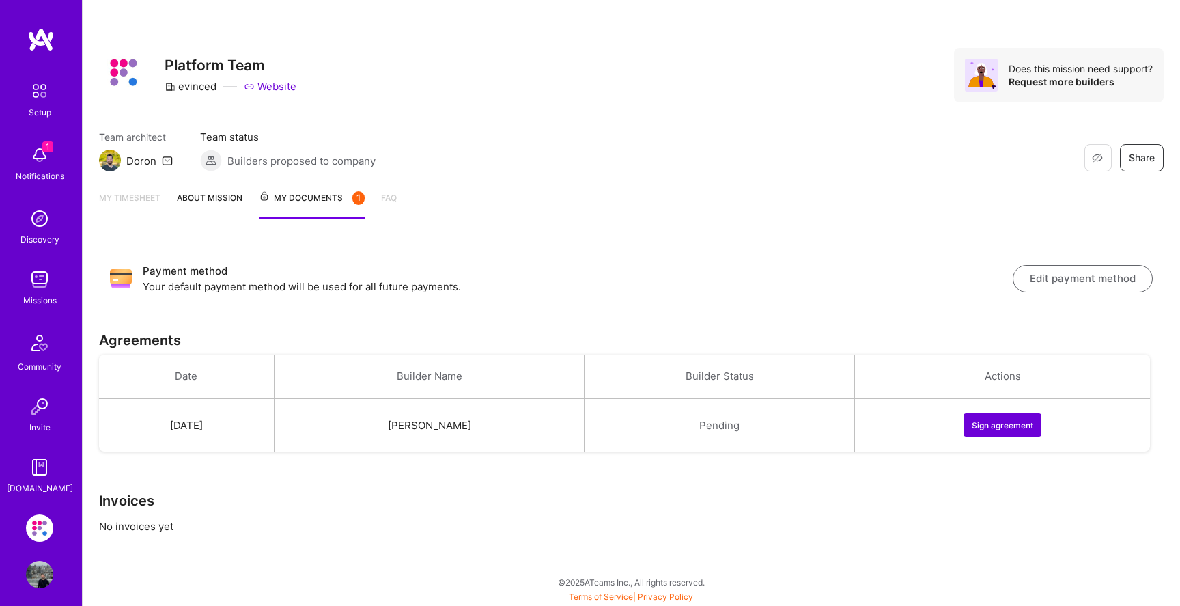
click at [778, 425] on div "Pending" at bounding box center [719, 425] width 237 height 14
click at [1026, 424] on button "Sign agreement" at bounding box center [1003, 424] width 78 height 23
drag, startPoint x: 727, startPoint y: 420, endPoint x: 800, endPoint y: 431, distance: 73.9
click at [800, 431] on div "Pending" at bounding box center [719, 425] width 237 height 14
